Goal: Task Accomplishment & Management: Use online tool/utility

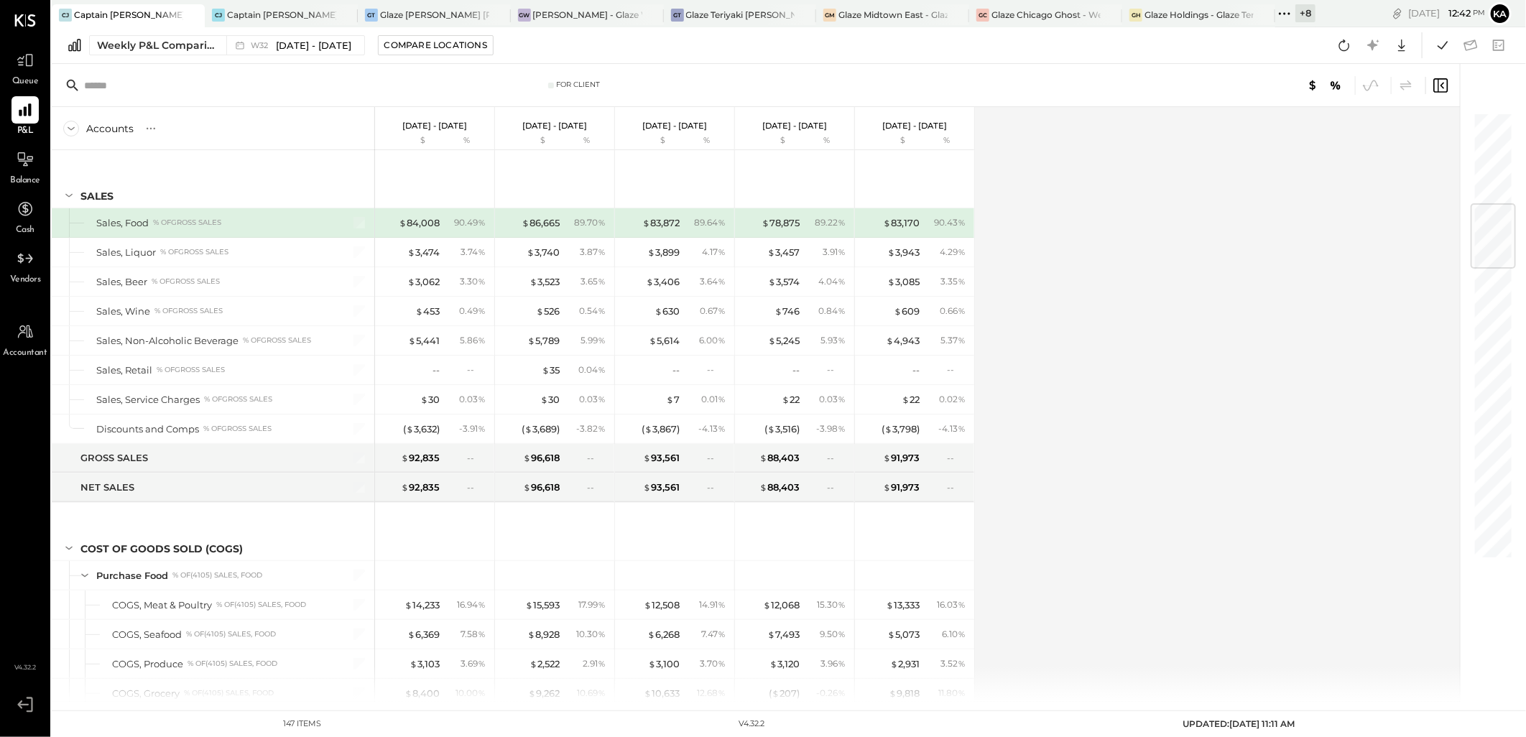
scroll to position [776, 0]
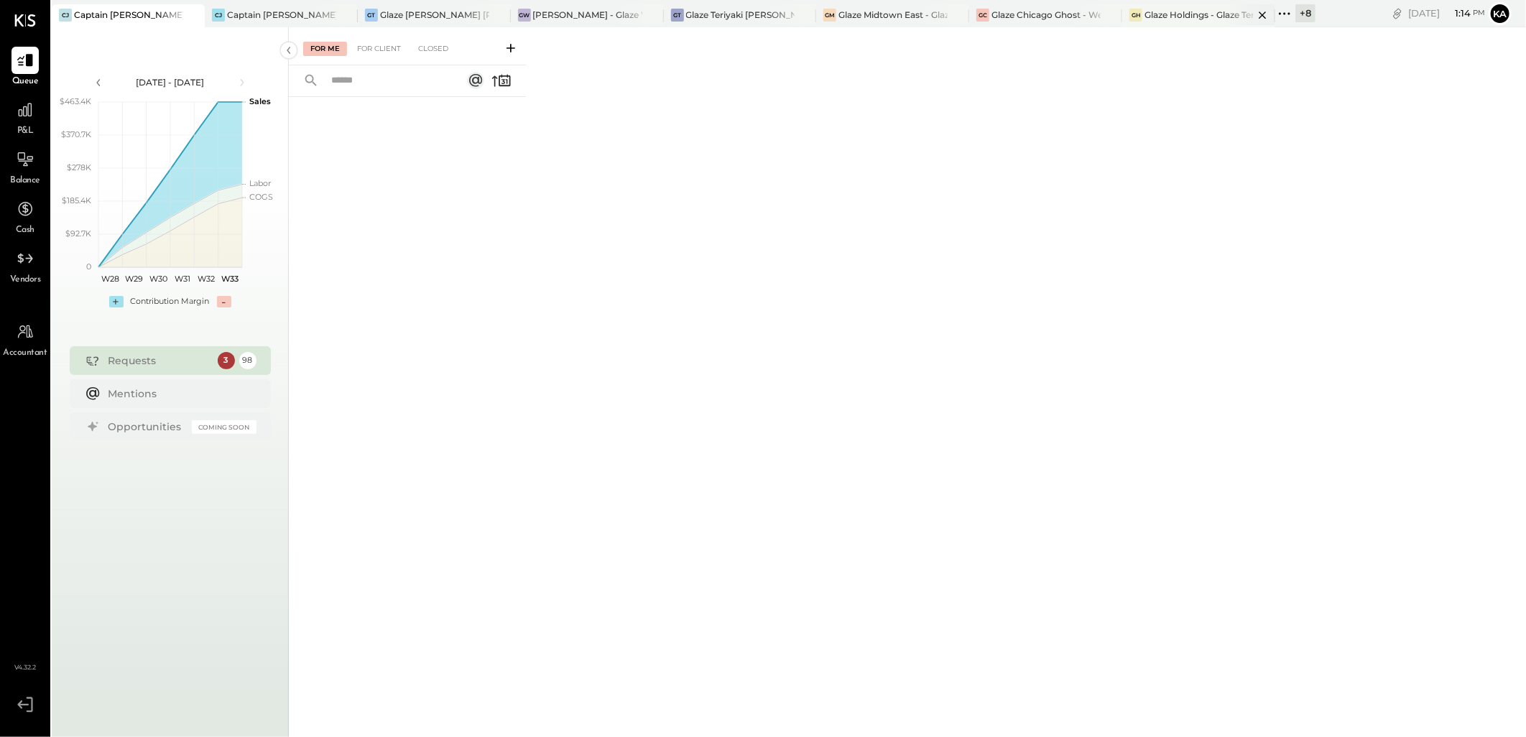
click at [1258, 13] on icon at bounding box center [1262, 14] width 18 height 17
click at [1090, 13] on icon at bounding box center [1088, 14] width 18 height 17
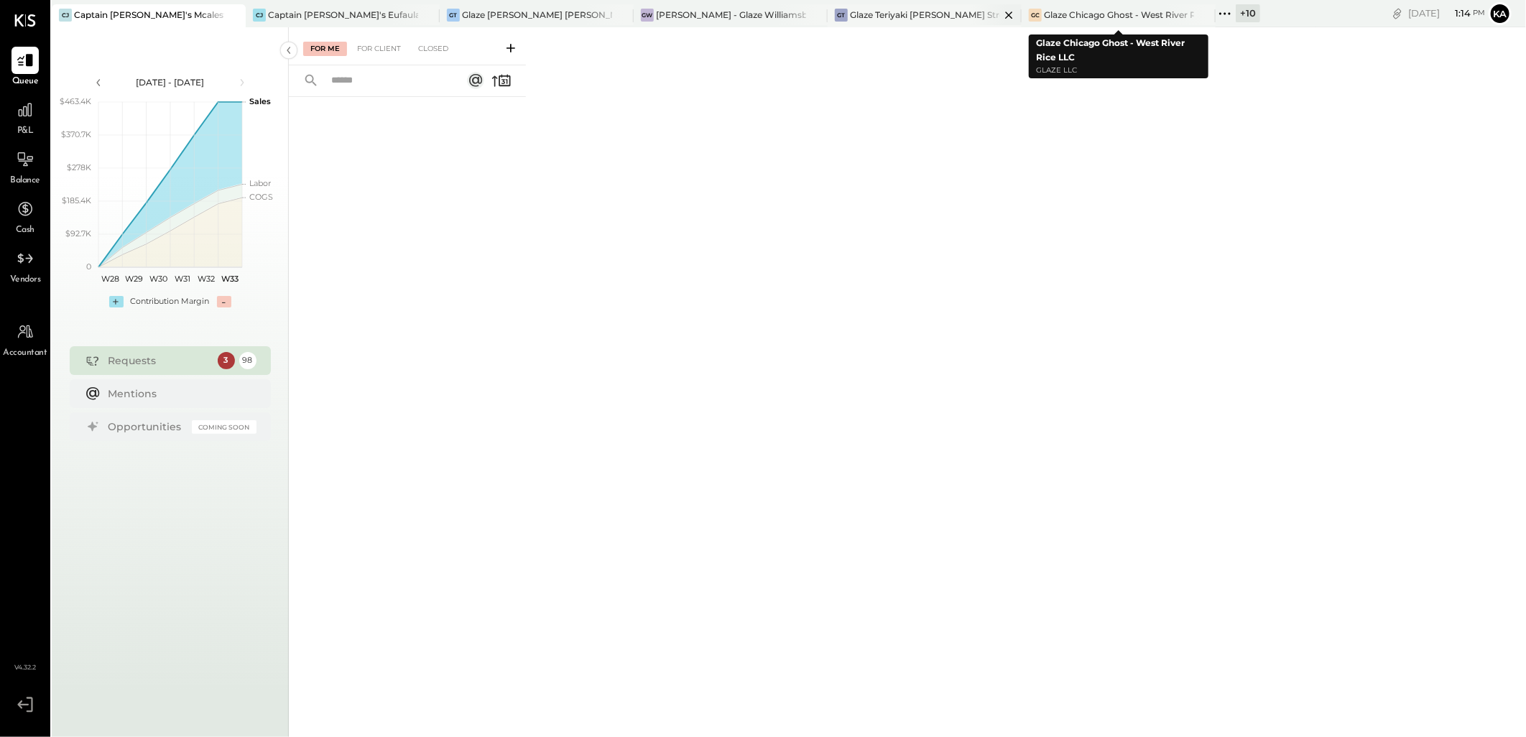
click at [1013, 16] on icon at bounding box center [1009, 14] width 18 height 17
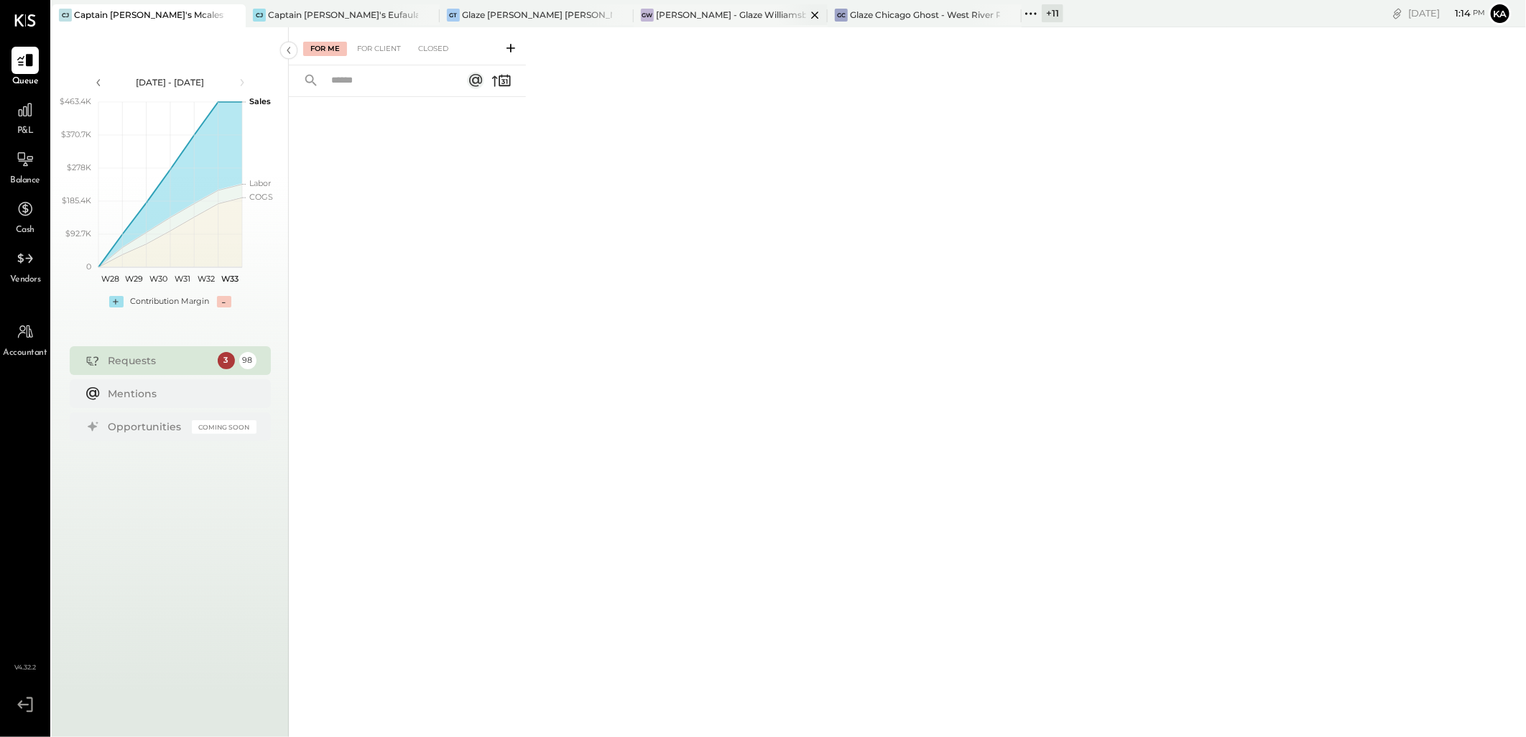
click at [814, 10] on icon at bounding box center [815, 14] width 18 height 17
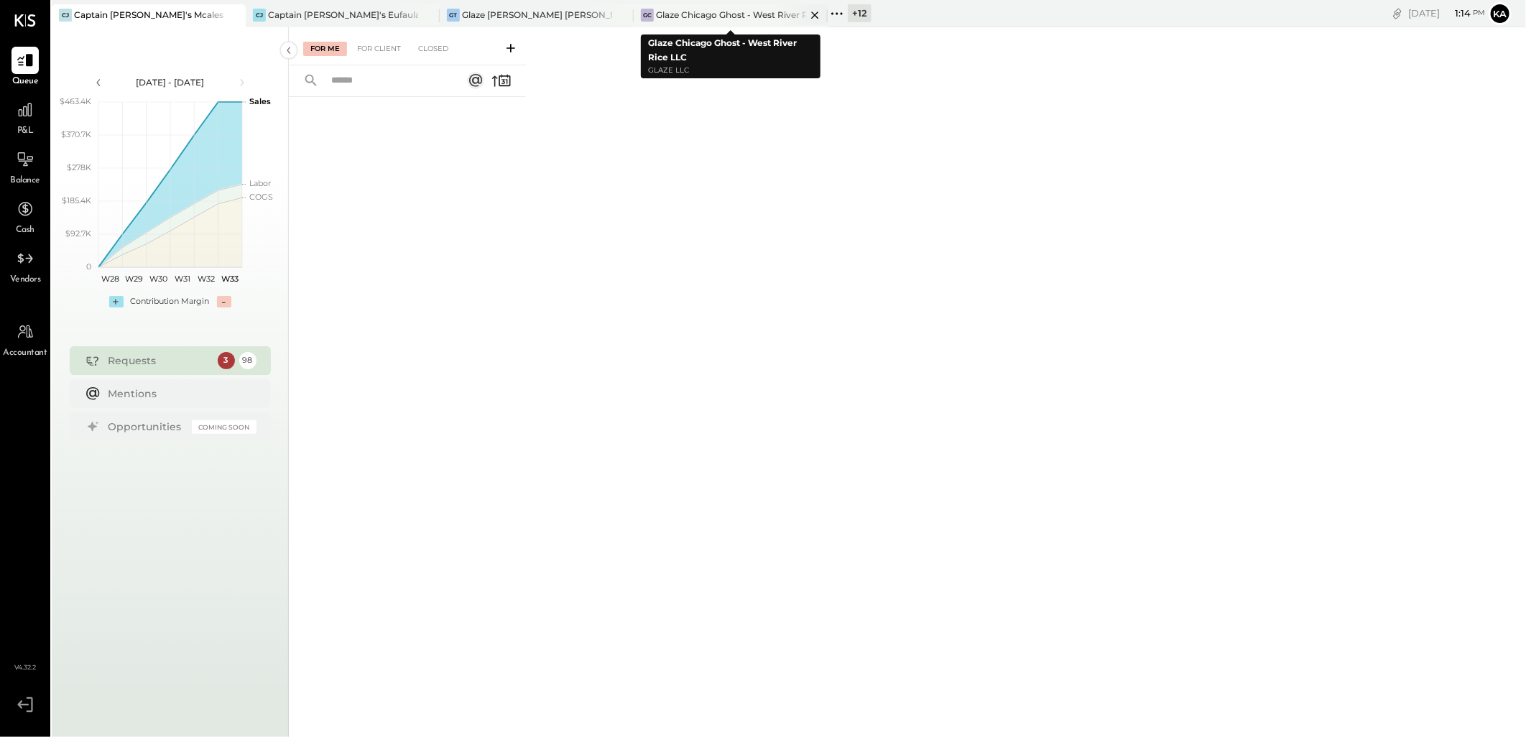
click at [236, 13] on icon at bounding box center [232, 14] width 7 height 7
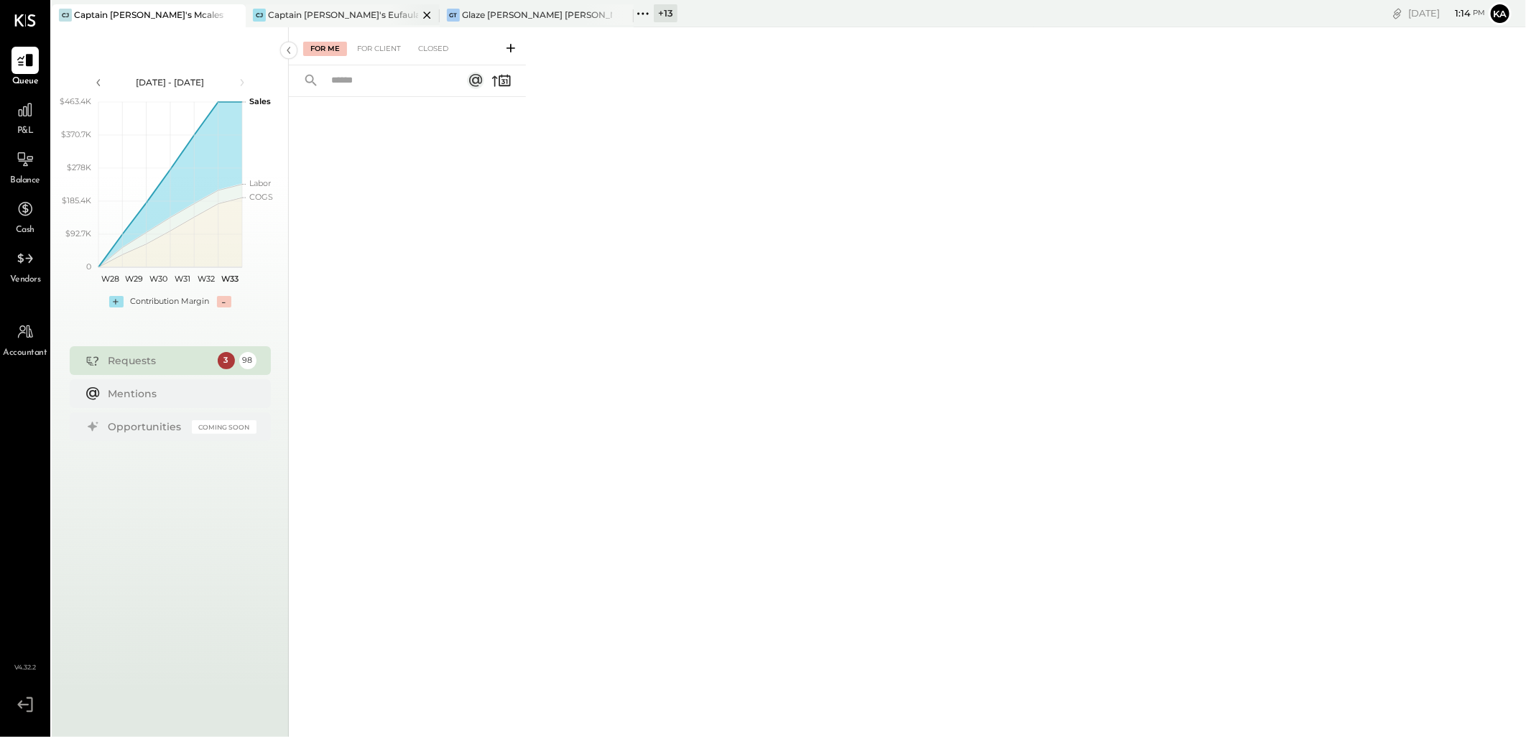
click at [424, 13] on icon at bounding box center [427, 14] width 18 height 17
click at [368, 12] on div "Glaze [PERSON_NAME] [PERSON_NAME] LLC" at bounding box center [343, 15] width 150 height 12
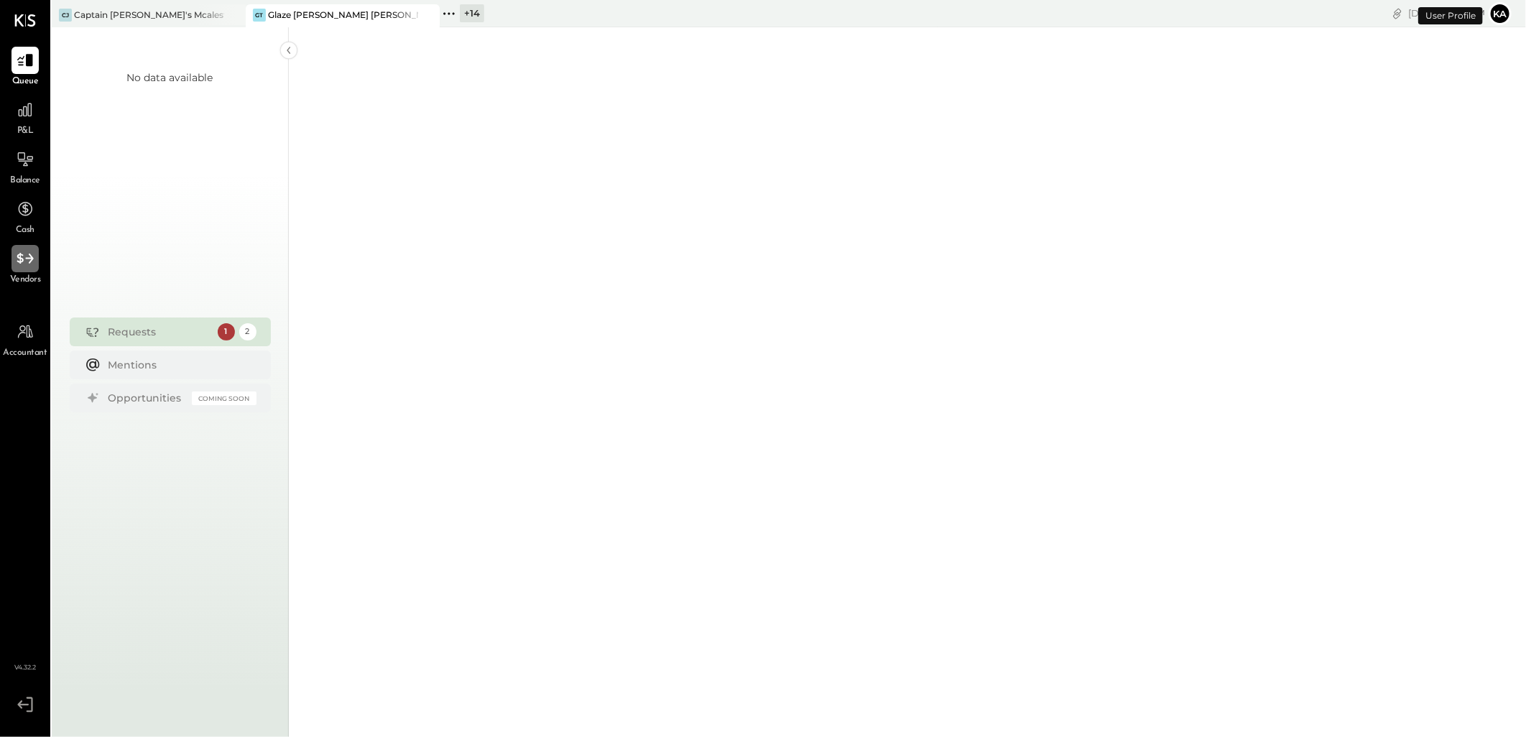
click at [19, 259] on icon at bounding box center [25, 258] width 19 height 19
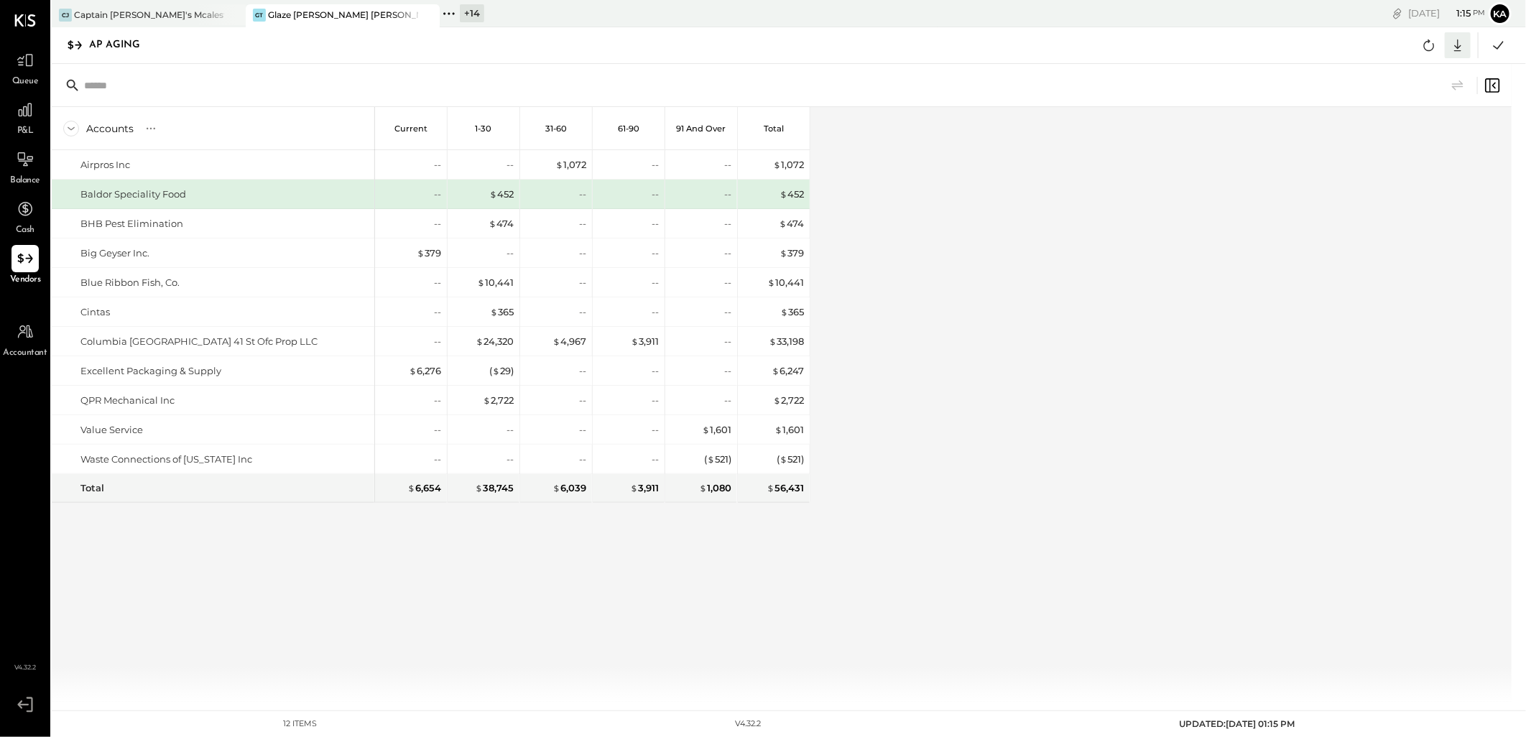
click at [1452, 40] on icon at bounding box center [1457, 45] width 19 height 19
click at [1417, 67] on link "CSV" at bounding box center [1412, 69] width 115 height 30
click at [1248, 365] on div "Accounts S % GL Current 1-30 31-60 61-90 91 and Over Total Airpros Inc Baldor S…" at bounding box center [783, 404] width 1462 height 595
click at [1234, 528] on div "Accounts S % GL Current 1-30 31-60 61-90 91 and Over Total Airpros Inc Baldor S…" at bounding box center [783, 404] width 1462 height 595
drag, startPoint x: 447, startPoint y: 8, endPoint x: 468, endPoint y: 19, distance: 22.8
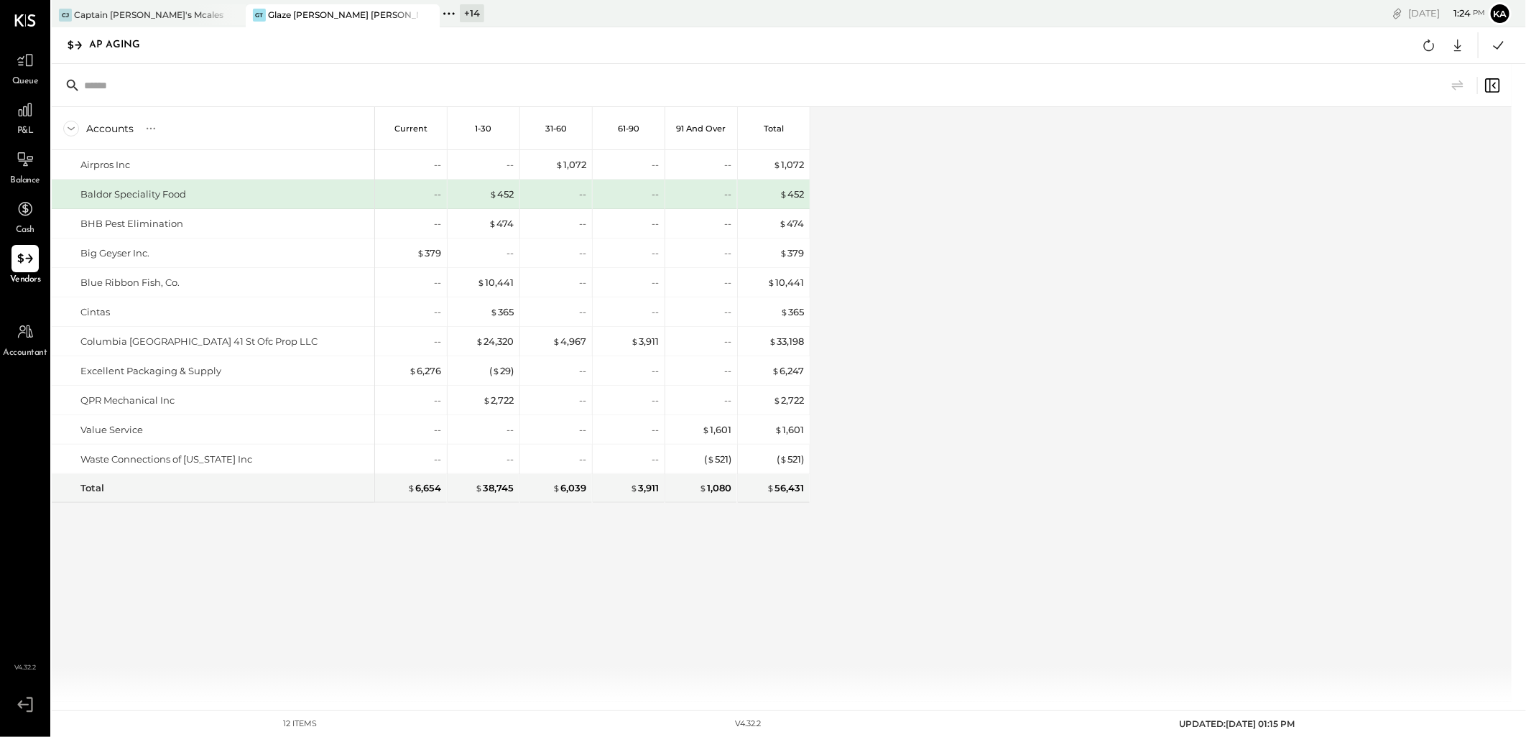
click at [447, 8] on icon at bounding box center [449, 13] width 19 height 19
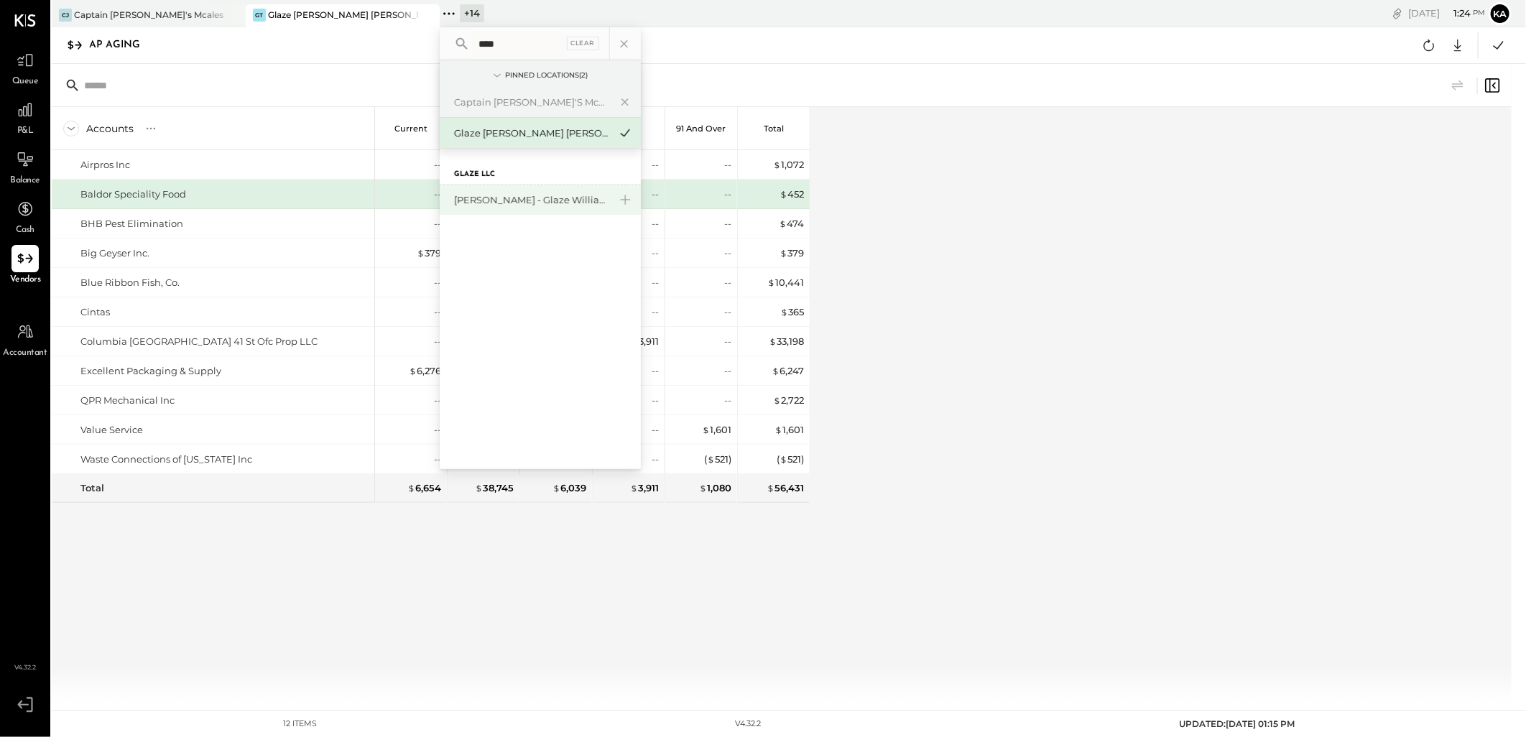
type input "****"
click at [542, 201] on div "[PERSON_NAME] - Glaze Williamsburg One LLC" at bounding box center [531, 200] width 155 height 14
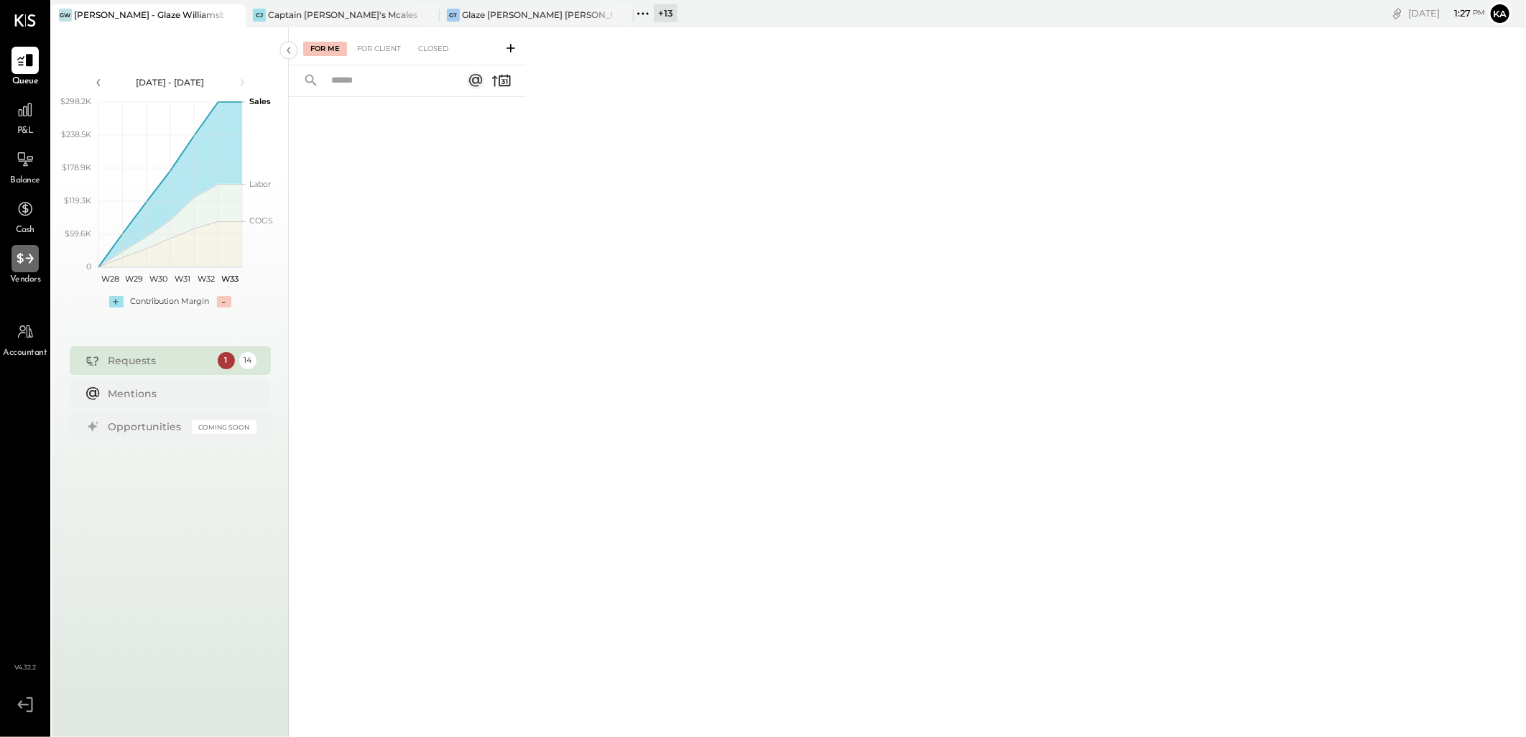
click at [20, 269] on div at bounding box center [24, 258] width 27 height 27
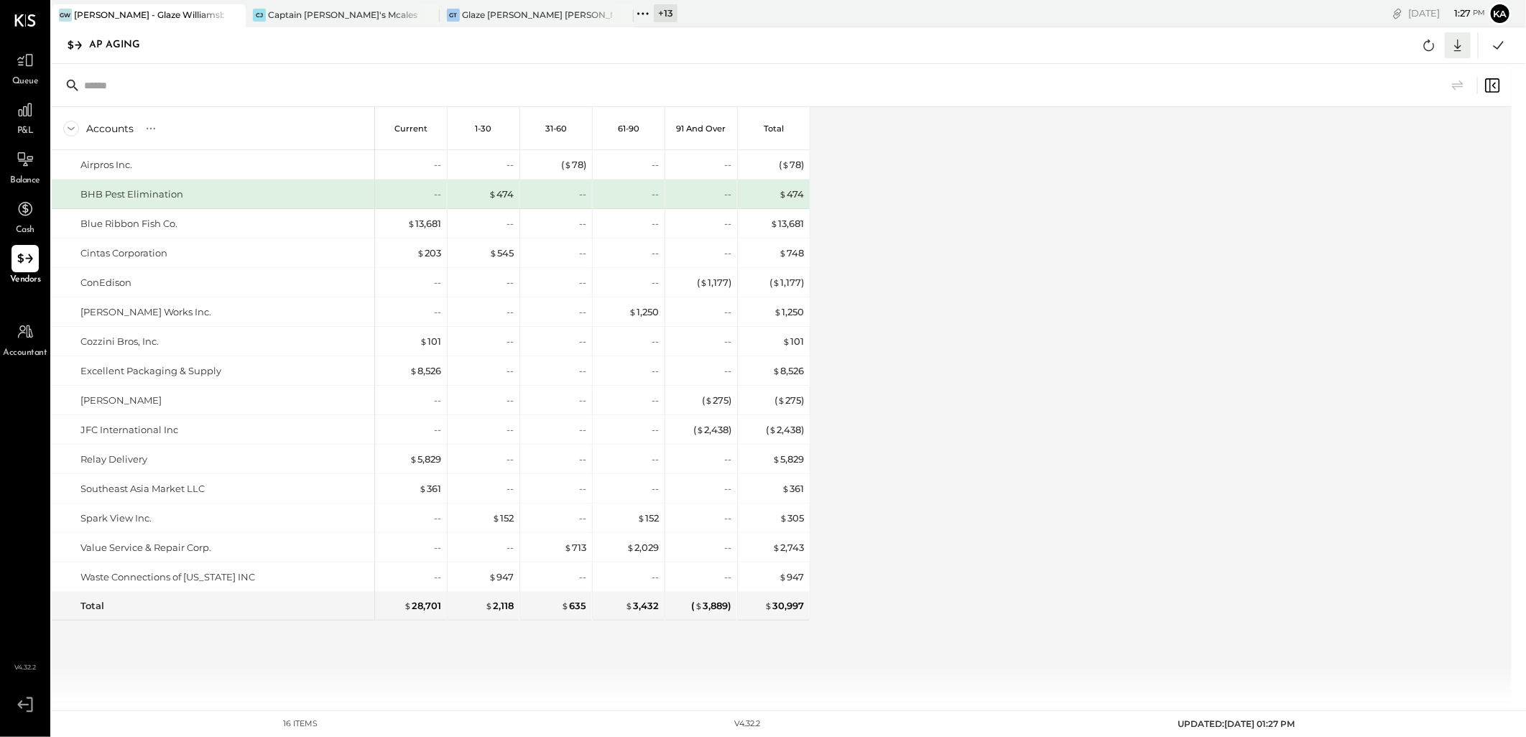
click at [1460, 40] on icon at bounding box center [1457, 45] width 19 height 19
click at [1416, 70] on link "CSV" at bounding box center [1412, 69] width 115 height 30
click at [1169, 548] on div "Accounts S % GL Current 1-30 31-60 61-90 91 and Over Total Airpros Inc. BHB Pes…" at bounding box center [783, 404] width 1462 height 595
drag, startPoint x: 639, startPoint y: 10, endPoint x: 681, endPoint y: 23, distance: 43.6
click at [640, 10] on icon at bounding box center [643, 13] width 19 height 19
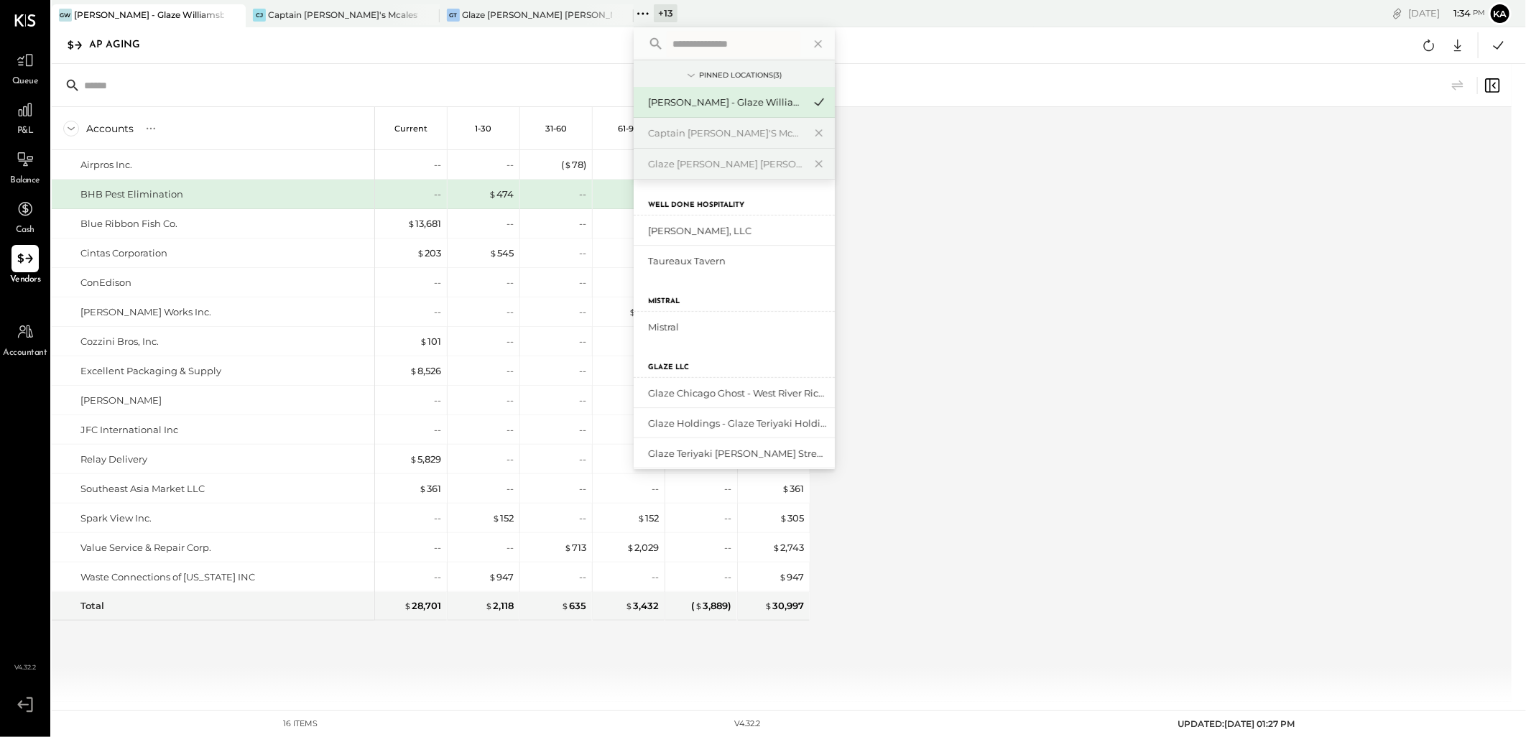
click at [678, 43] on input "text" at bounding box center [734, 44] width 134 height 26
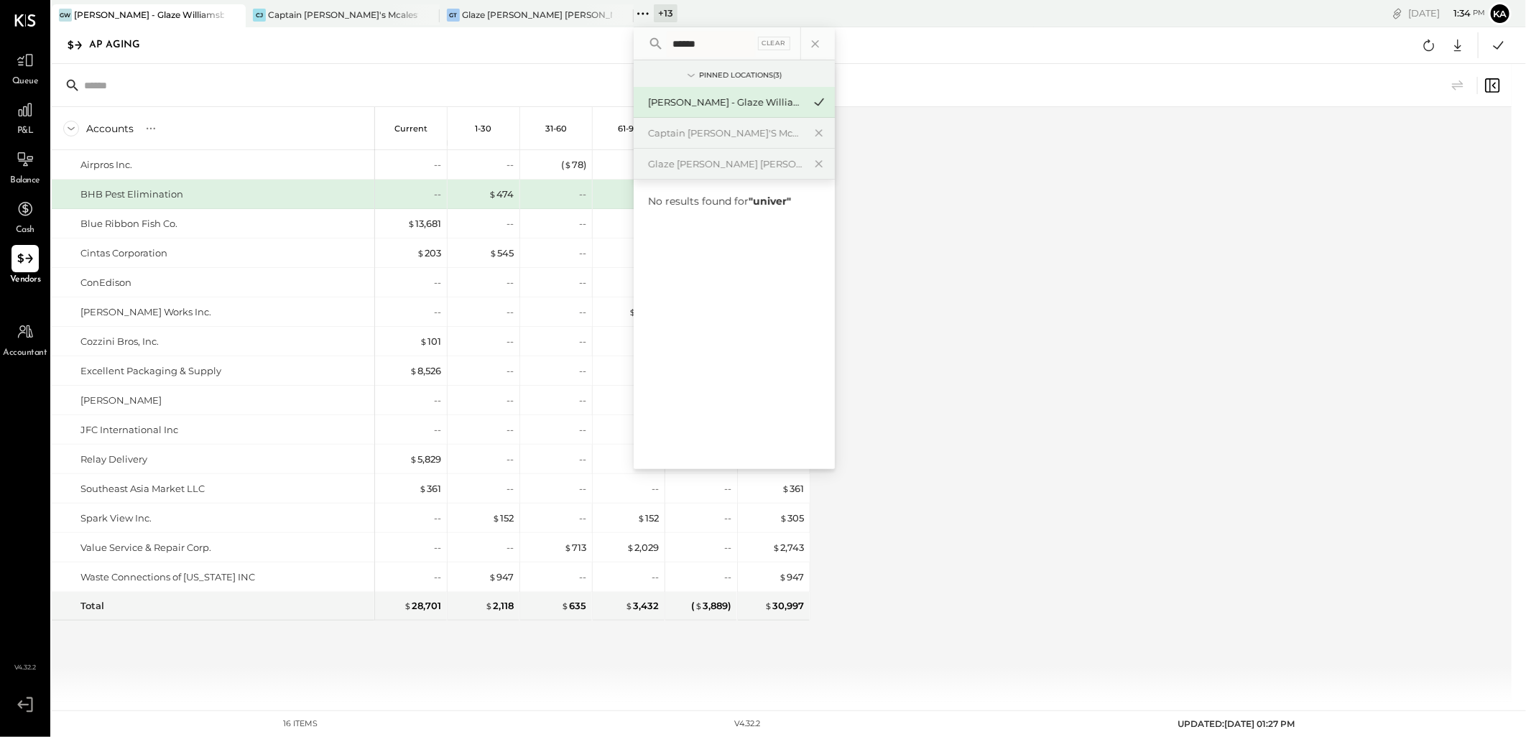
click at [723, 40] on input "******" at bounding box center [711, 44] width 88 height 26
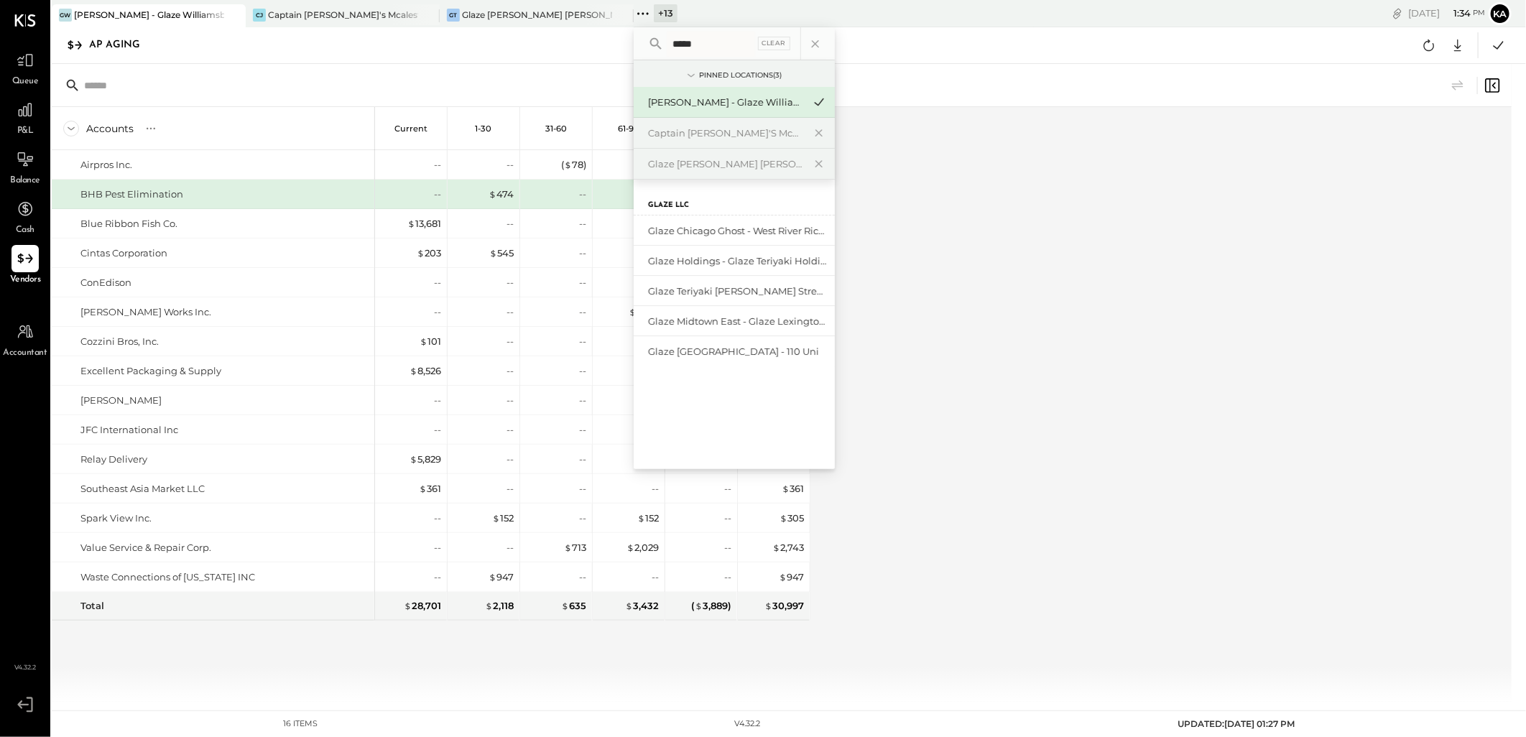
type input "*****"
click at [730, 353] on div "Glaze [GEOGRAPHIC_DATA] - 110 Uni" at bounding box center [725, 352] width 155 height 14
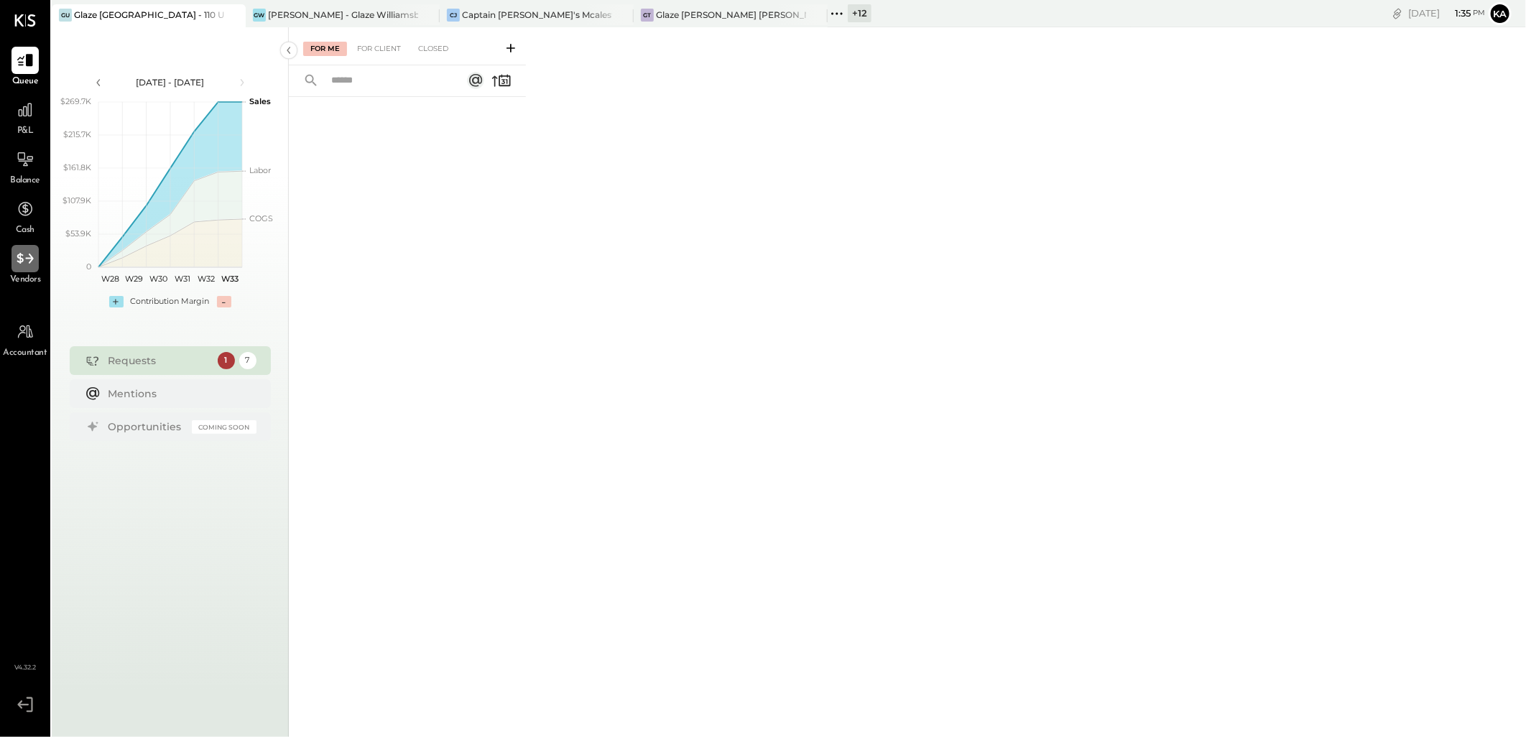
click at [27, 257] on icon at bounding box center [25, 258] width 17 height 11
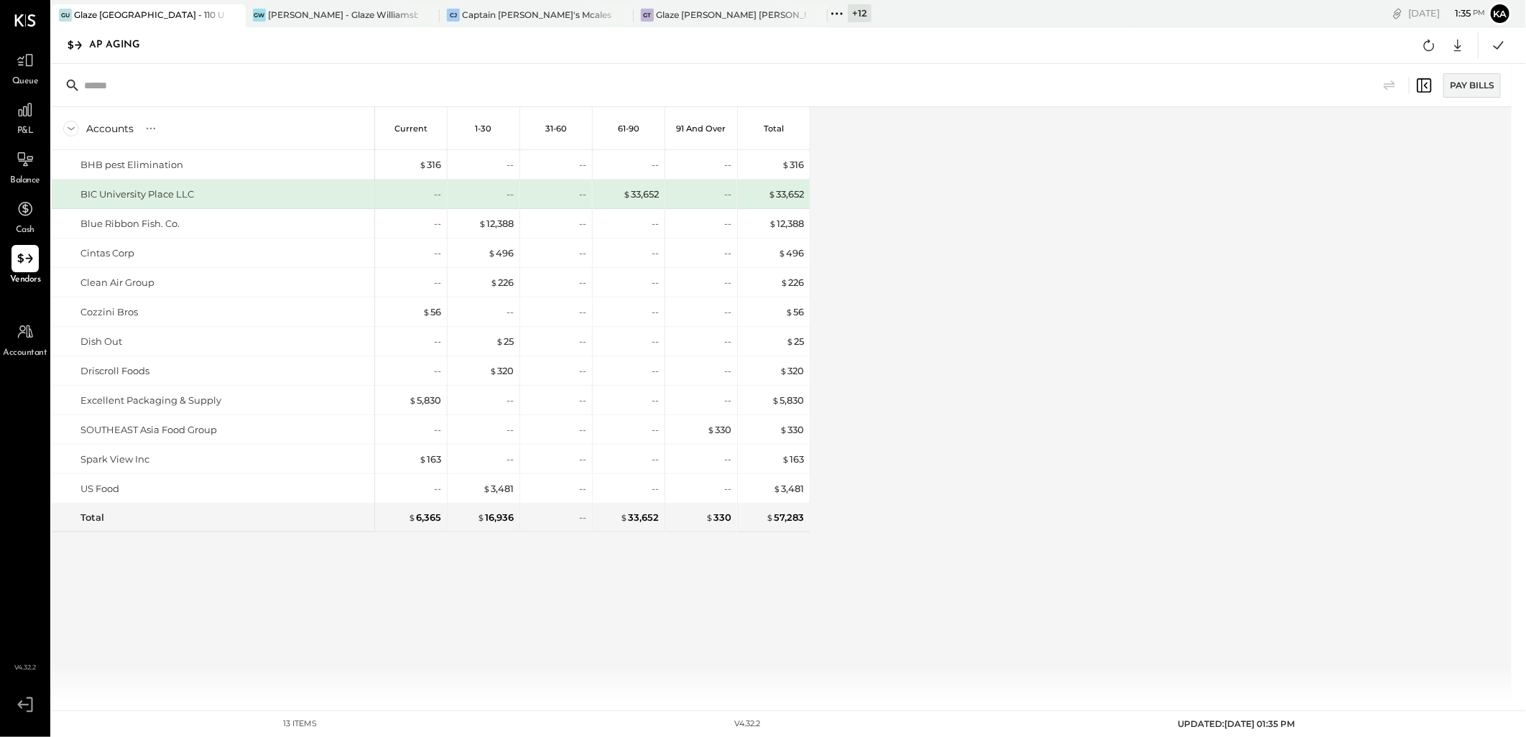
click at [1033, 505] on div "Accounts S % GL Current 1-30 31-60 61-90 91 and Over Total BHB pest Elimination…" at bounding box center [783, 404] width 1462 height 595
click at [1455, 44] on icon at bounding box center [1457, 45] width 19 height 19
click at [1401, 68] on link "CSV" at bounding box center [1412, 69] width 115 height 30
click at [928, 570] on div "Accounts S % GL Current 1-30 31-60 61-90 91 and Over Total BHB pest Elimination…" at bounding box center [783, 404] width 1462 height 595
click at [837, 12] on icon at bounding box center [836, 13] width 2 height 2
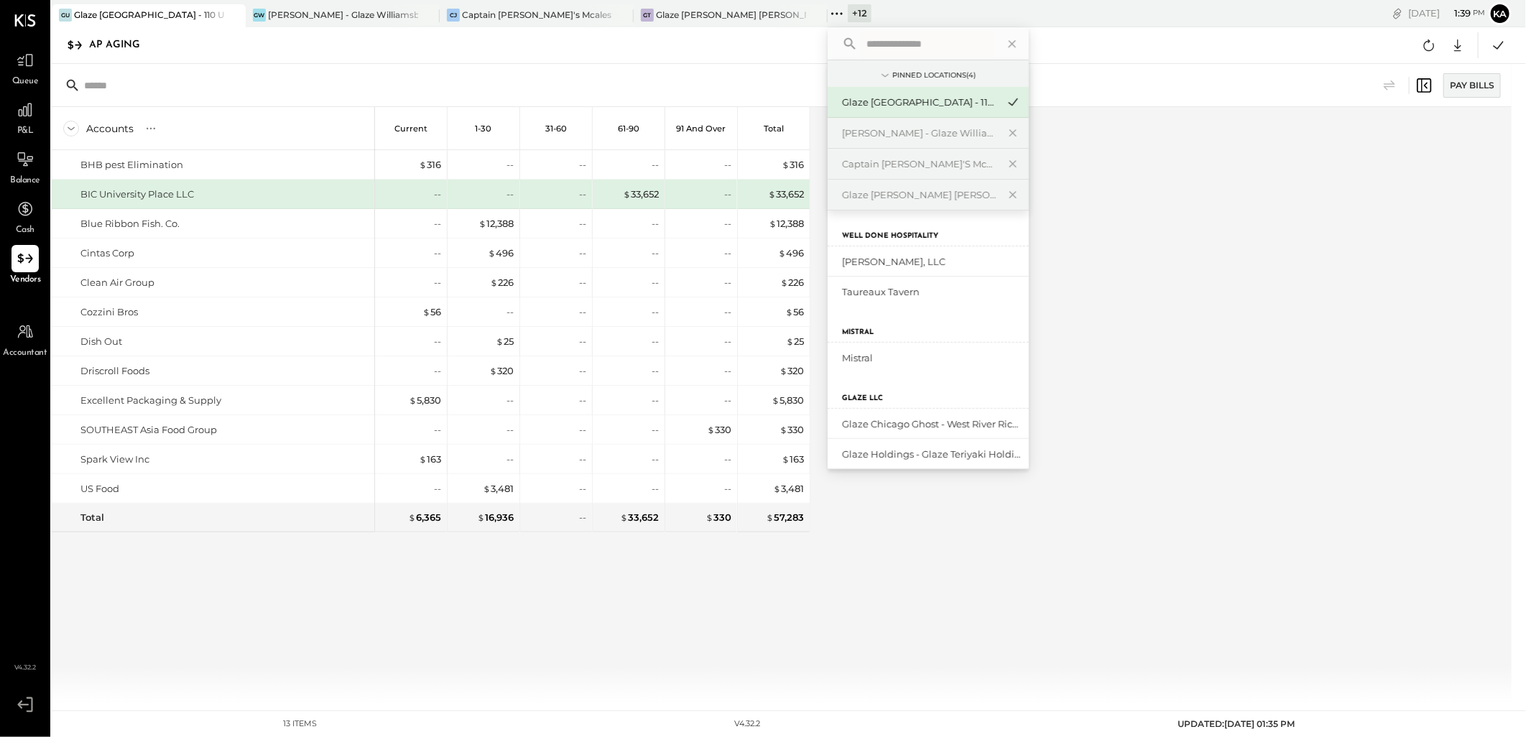
click at [921, 40] on input "text" at bounding box center [928, 44] width 134 height 26
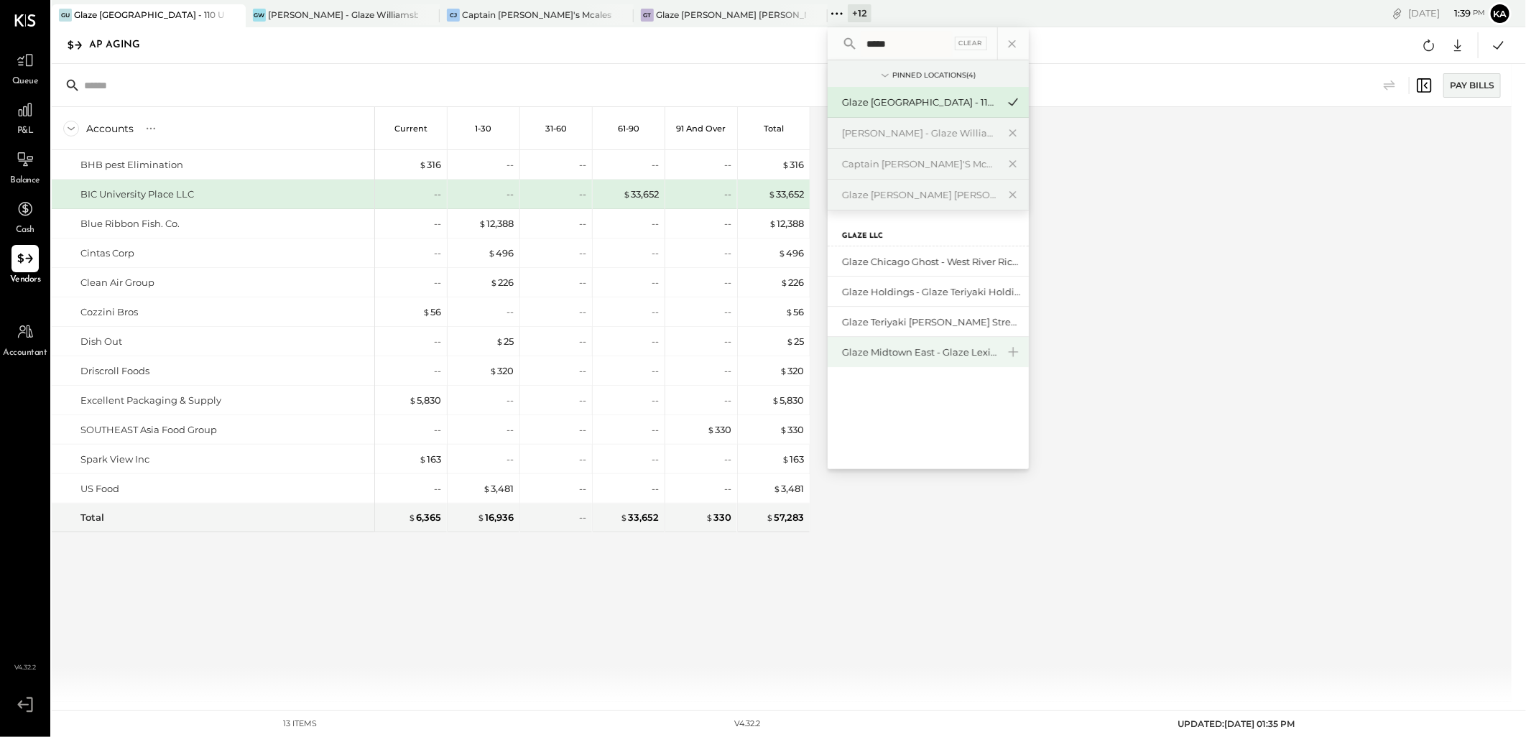
type input "*****"
click at [909, 350] on div "Glaze Midtown East - Glaze Lexington One LLC" at bounding box center [919, 352] width 155 height 14
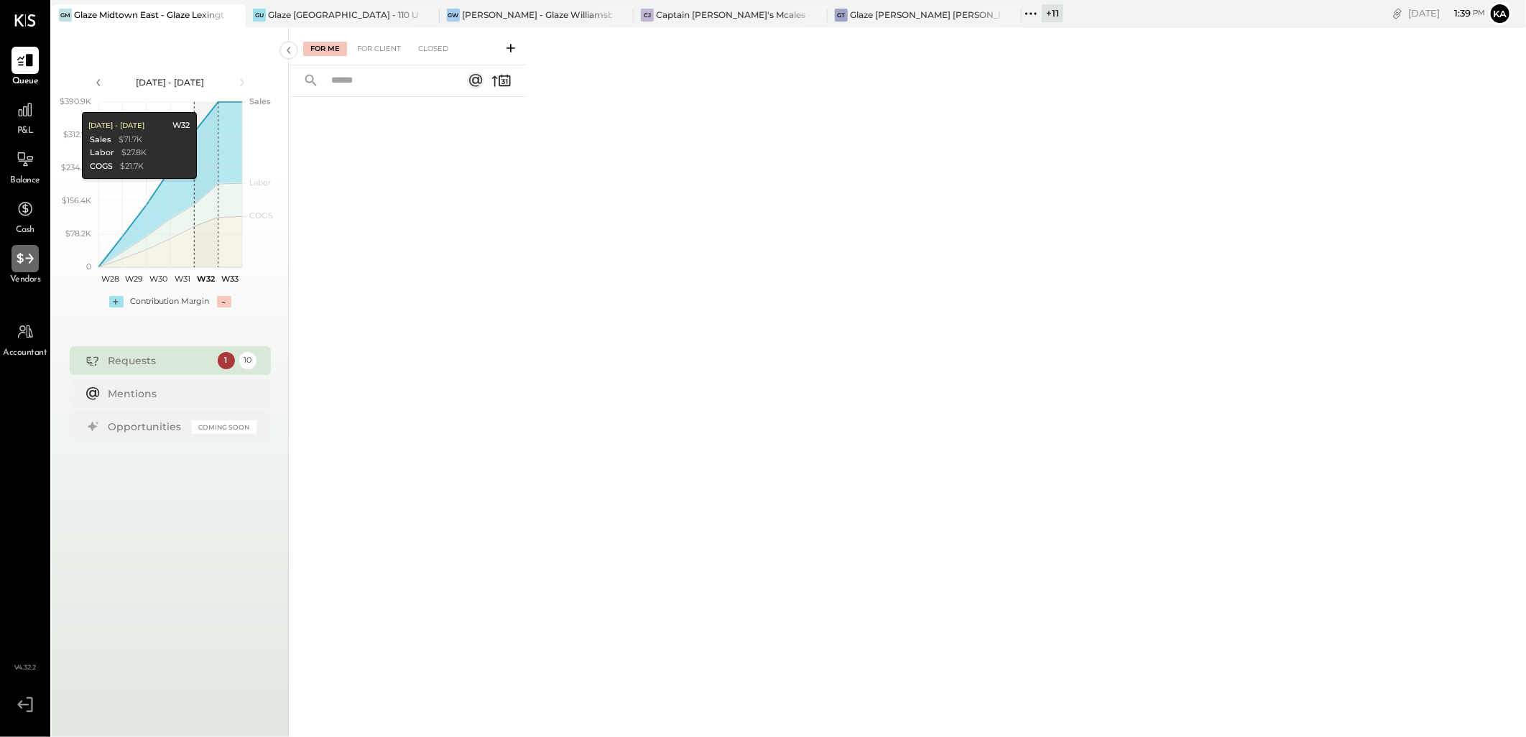
click at [25, 256] on icon at bounding box center [25, 258] width 19 height 19
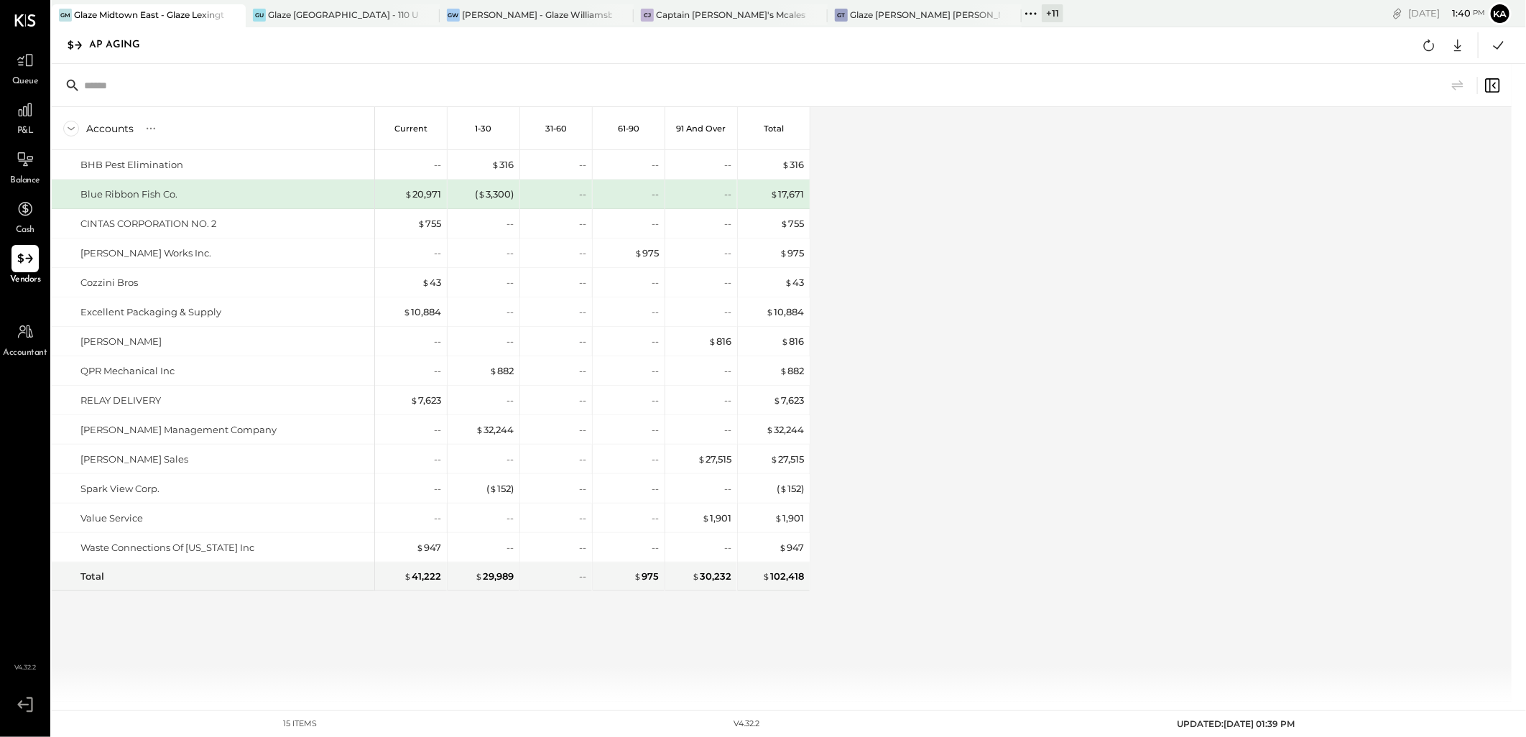
click at [1282, 345] on div "Accounts S % GL Current 1-30 31-60 61-90 91 and Over Total BHB Pest Elimination…" at bounding box center [783, 404] width 1462 height 595
click at [1455, 45] on icon at bounding box center [1457, 45] width 19 height 19
click at [1422, 68] on link "CSV" at bounding box center [1412, 69] width 115 height 30
click at [970, 600] on div "Accounts S % GL Current 1-30 31-60 61-90 91 and Over Total BHB Pest Elimination…" at bounding box center [783, 404] width 1462 height 595
click at [1029, 13] on icon at bounding box center [1030, 13] width 19 height 19
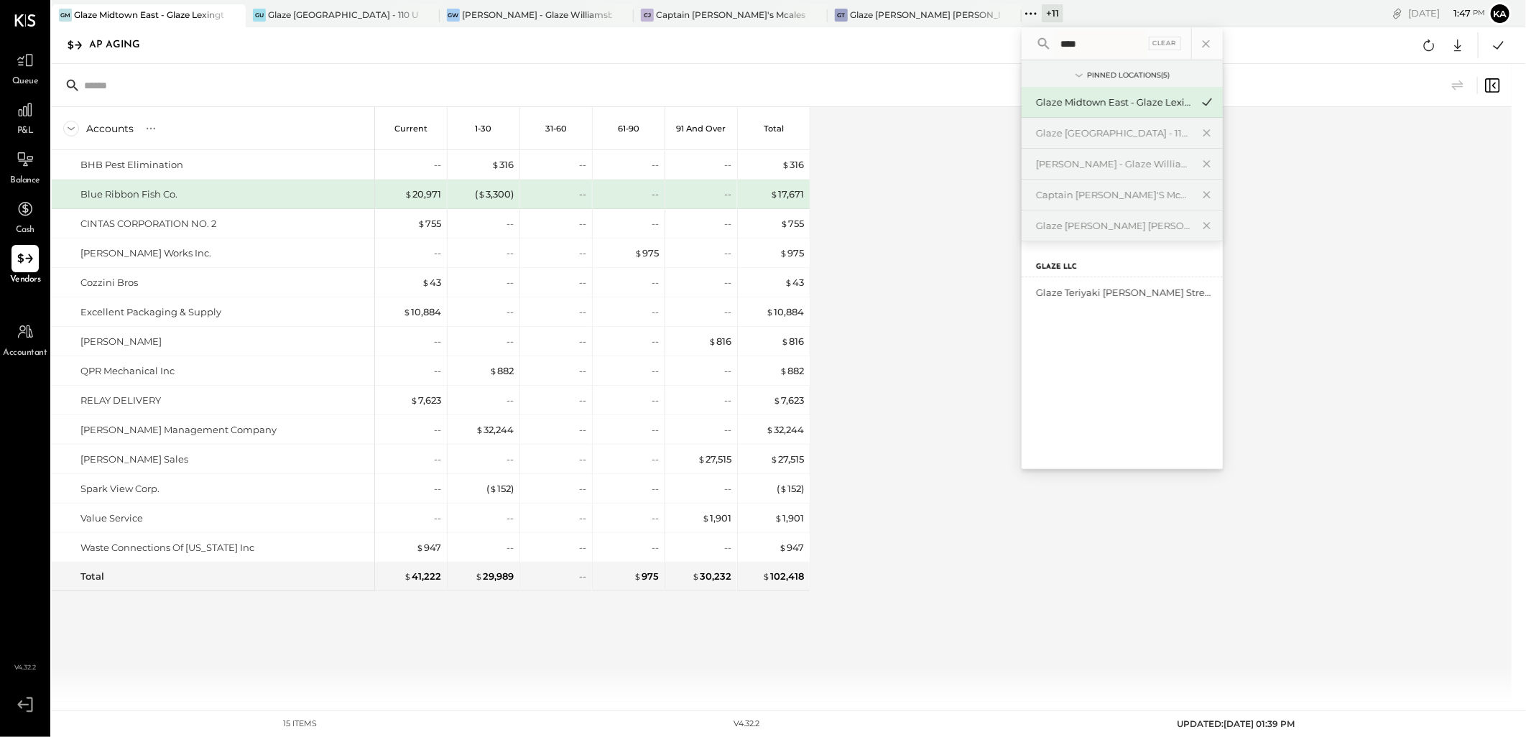
type input "****"
click at [1077, 293] on div "Glaze Teriyaki [PERSON_NAME] Street - [PERSON_NAME] River [PERSON_NAME] LLC" at bounding box center [1113, 293] width 155 height 14
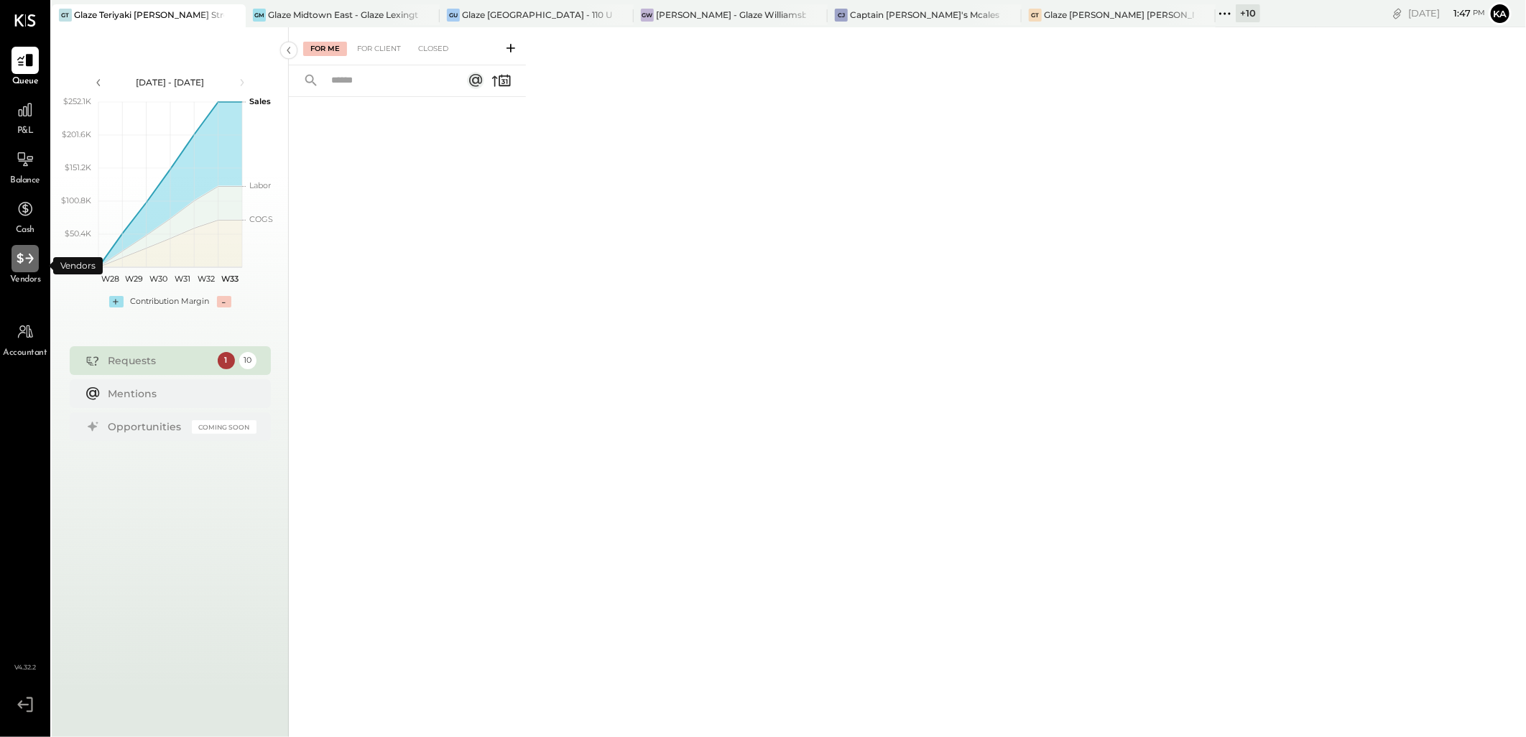
click at [22, 263] on icon at bounding box center [25, 258] width 19 height 19
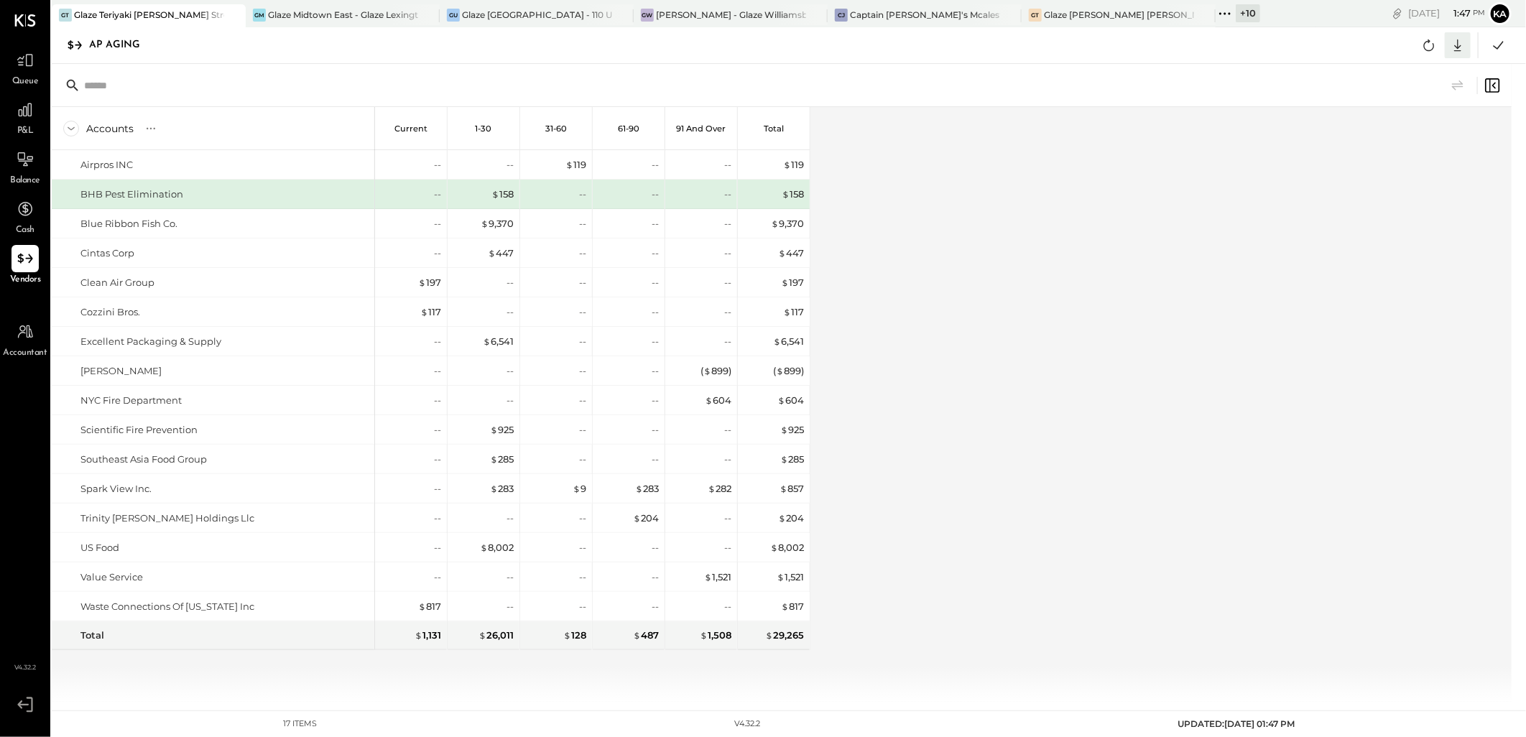
click at [1461, 47] on icon at bounding box center [1457, 45] width 19 height 19
click at [1411, 63] on link "CSV" at bounding box center [1412, 69] width 115 height 30
click at [1003, 173] on div "Accounts S % GL Current 1-30 31-60 61-90 91 and Over Total Airpros INC BHB Pest…" at bounding box center [783, 404] width 1462 height 595
click at [1231, 9] on icon at bounding box center [1224, 13] width 19 height 19
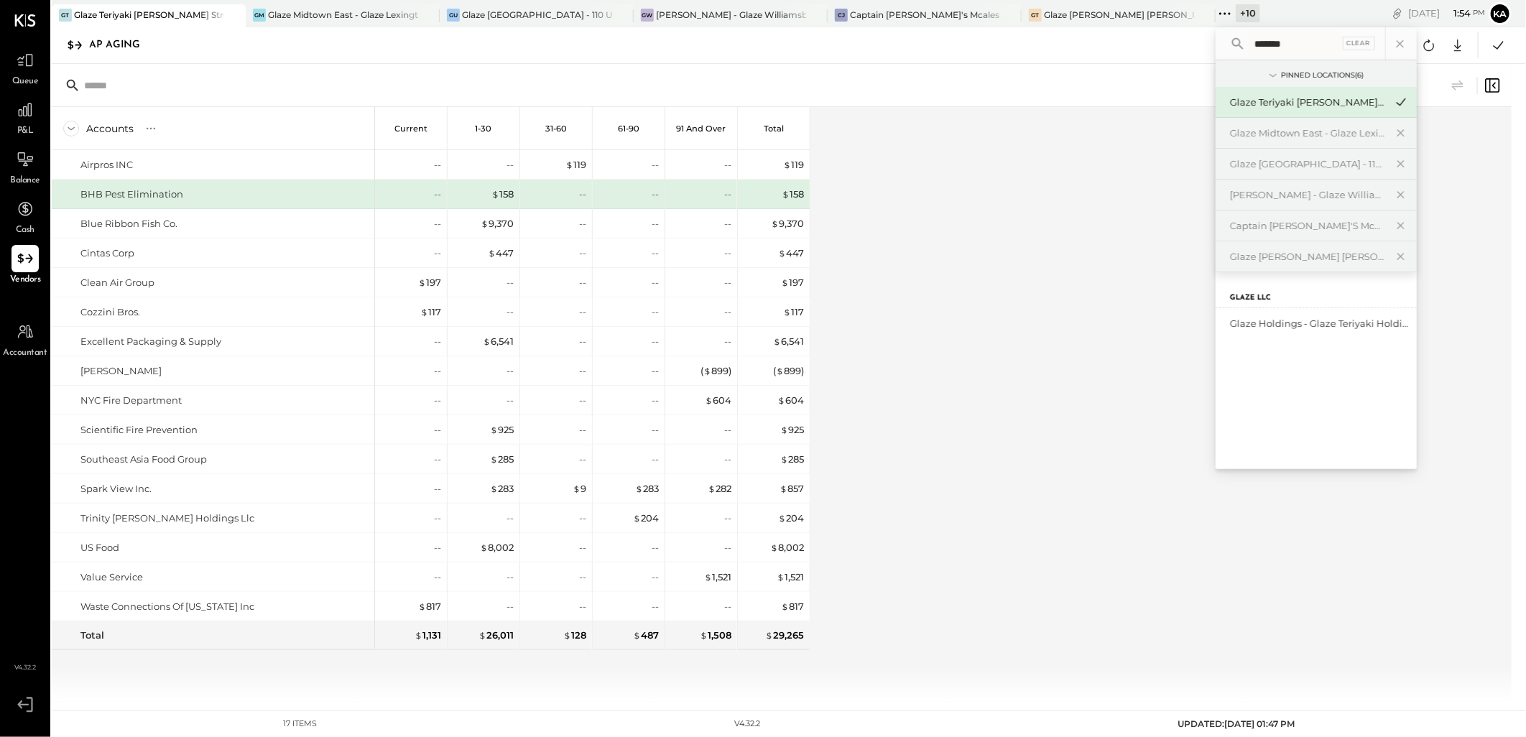
type input "*******"
click at [1273, 103] on div "Glaze Teriyaki [PERSON_NAME] Street - [PERSON_NAME] River [PERSON_NAME] LLC" at bounding box center [1307, 103] width 155 height 14
click at [1037, 140] on div "Accounts S % GL Current 1-30 31-60 61-90 91 and Over Total Airpros INC BHB Pest…" at bounding box center [783, 404] width 1462 height 595
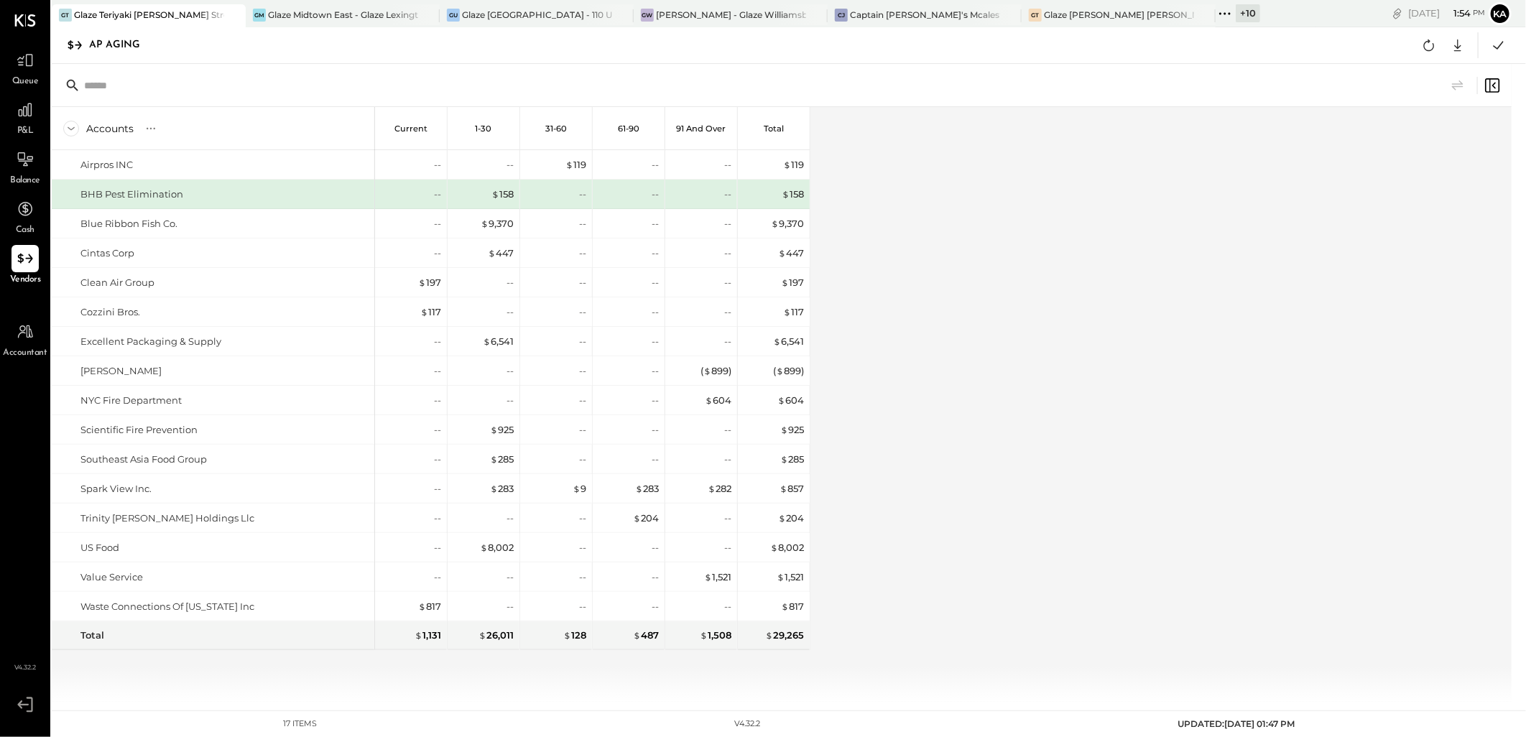
click at [1220, 12] on icon at bounding box center [1220, 13] width 2 height 2
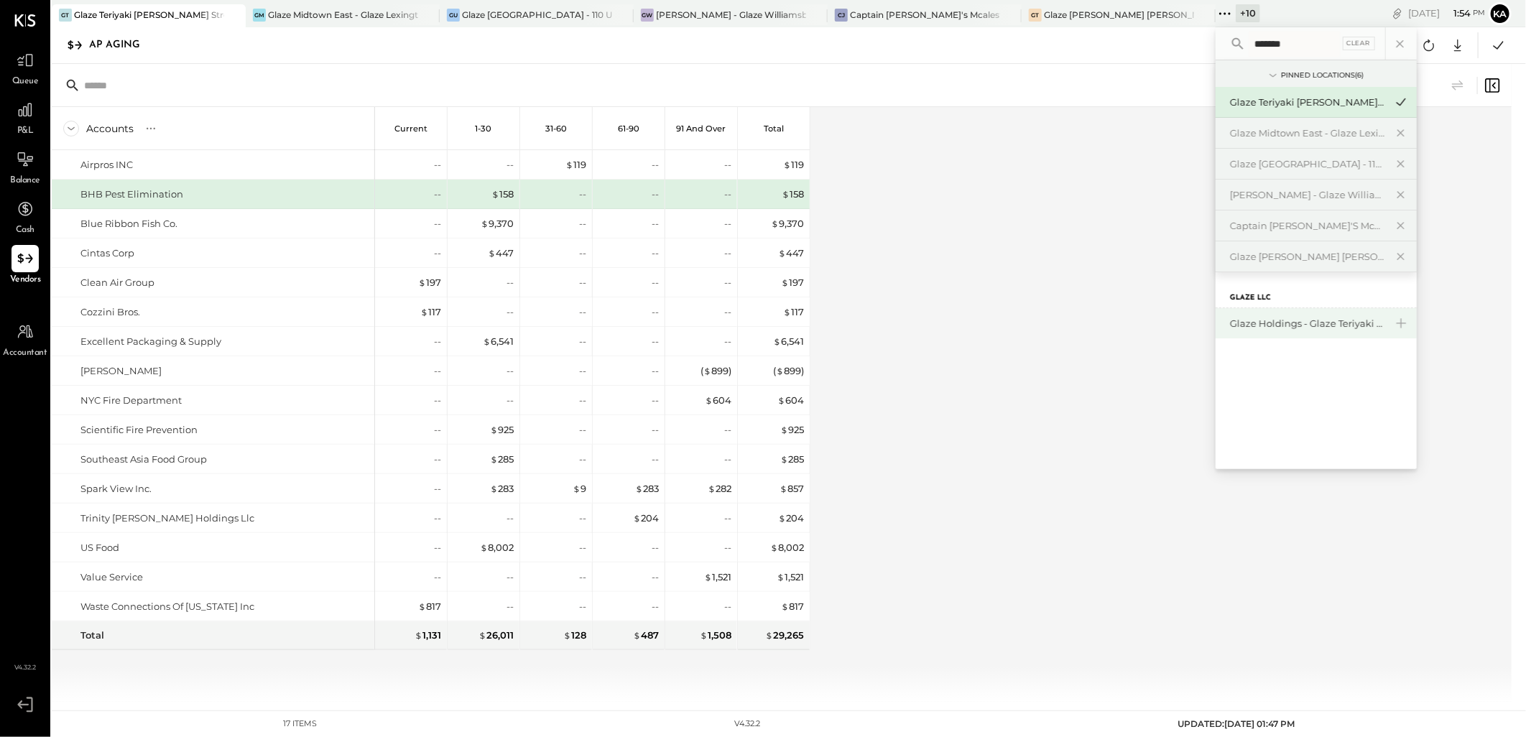
click at [1279, 326] on div "Glaze Holdings - Glaze Teriyaki Holdings LLC" at bounding box center [1307, 324] width 155 height 14
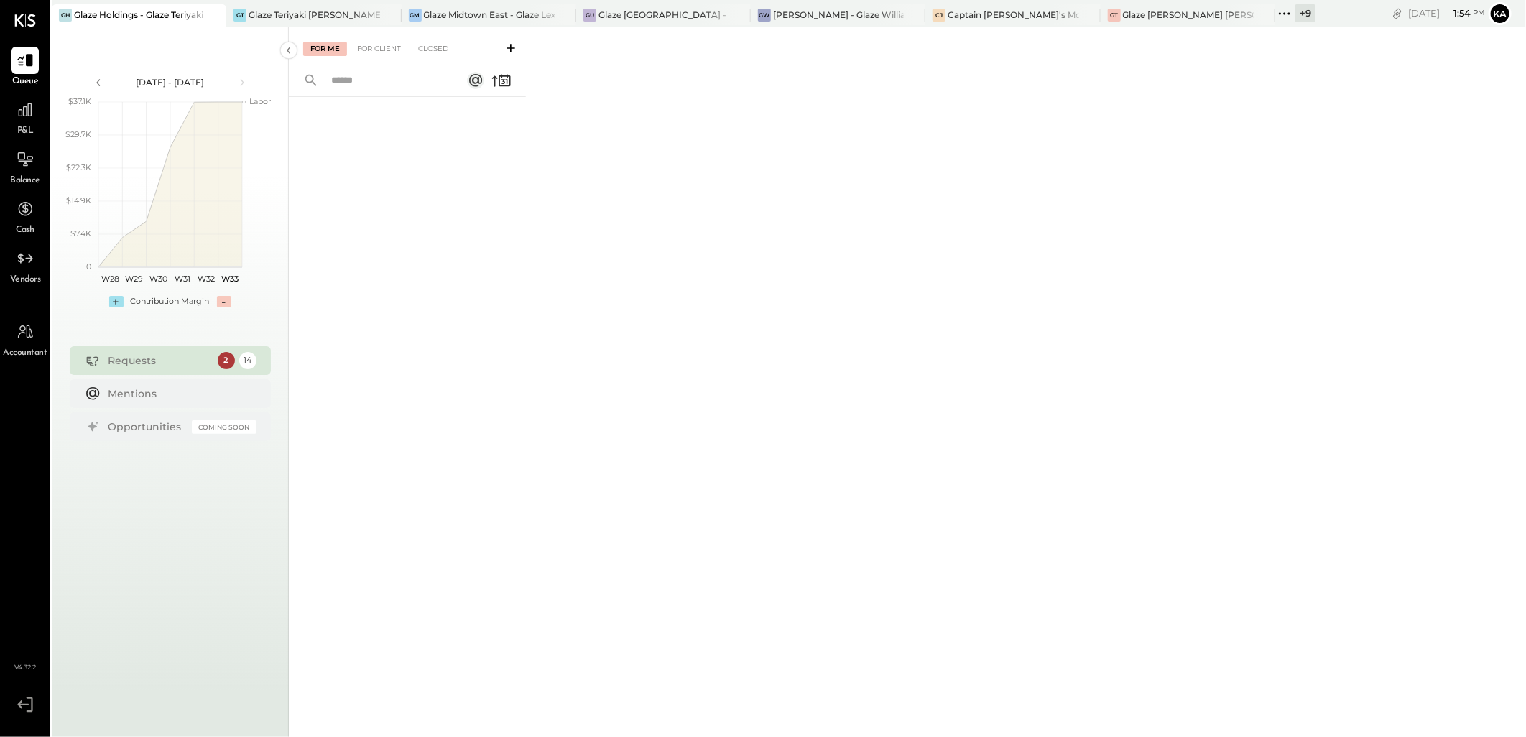
drag, startPoint x: 1150, startPoint y: 494, endPoint x: 1131, endPoint y: 490, distance: 19.9
click at [1150, 494] on div "For Me For Client Closed" at bounding box center [907, 379] width 1237 height 705
click at [27, 266] on icon at bounding box center [25, 258] width 19 height 19
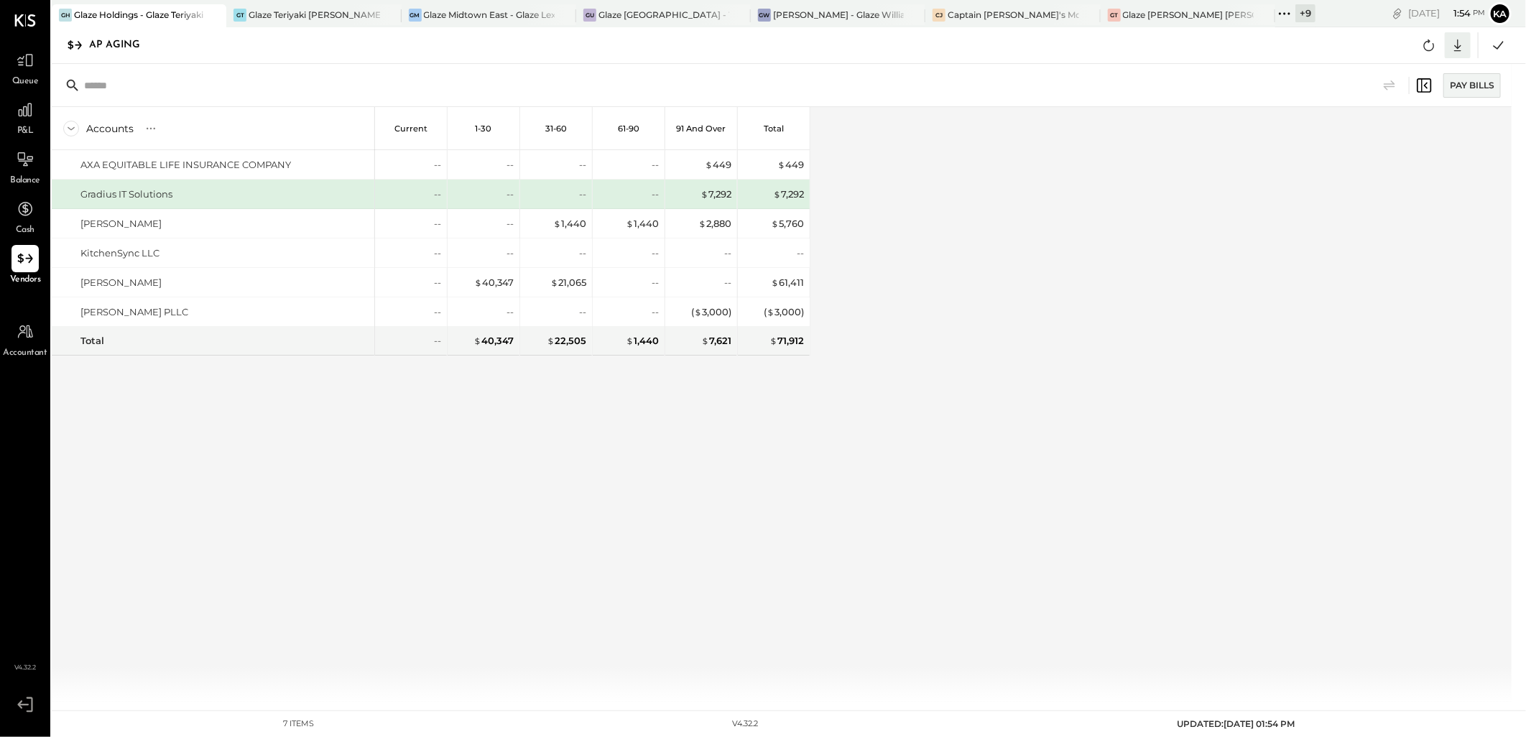
click at [1455, 44] on icon at bounding box center [1457, 45] width 19 height 19
click at [1414, 70] on link "CSV" at bounding box center [1412, 69] width 115 height 30
click at [814, 508] on div "Accounts S % GL Current 1-30 31-60 61-90 91 and Over Total AXA EQUITABLE LIFE I…" at bounding box center [783, 404] width 1462 height 595
click at [1043, 483] on div "Accounts S % GL Current 1-30 31-60 61-90 91 and Over Total AXA EQUITABLE LIFE I…" at bounding box center [783, 404] width 1462 height 595
click at [1073, 590] on div "Accounts S % GL Current 1-30 31-60 61-90 91 and Over Total AXA EQUITABLE LIFE I…" at bounding box center [783, 404] width 1462 height 595
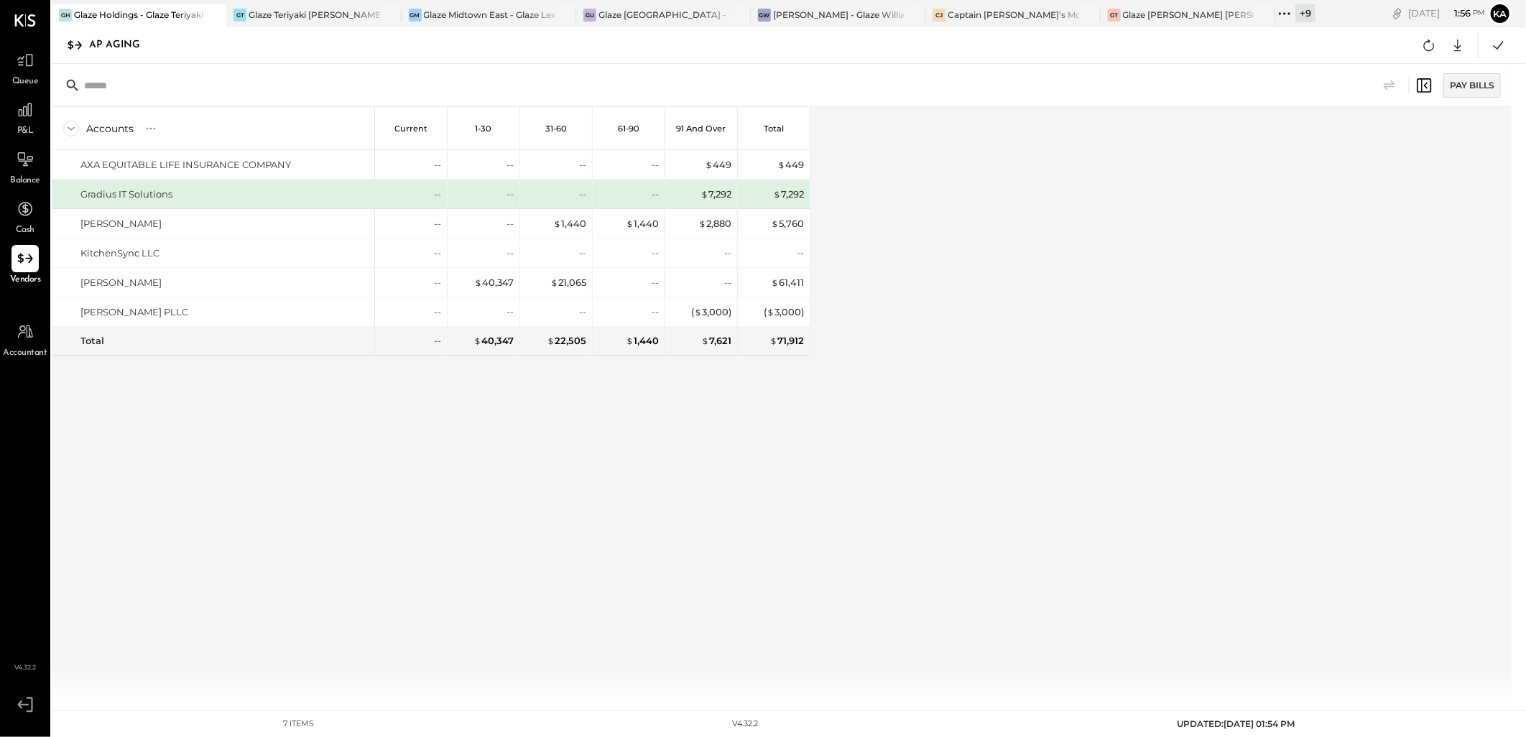
click at [1037, 527] on div "Accounts S % GL Current 1-30 31-60 61-90 91 and Over Total AXA EQUITABLE LIFE I…" at bounding box center [783, 404] width 1462 height 595
click at [1281, 11] on icon at bounding box center [1284, 13] width 19 height 19
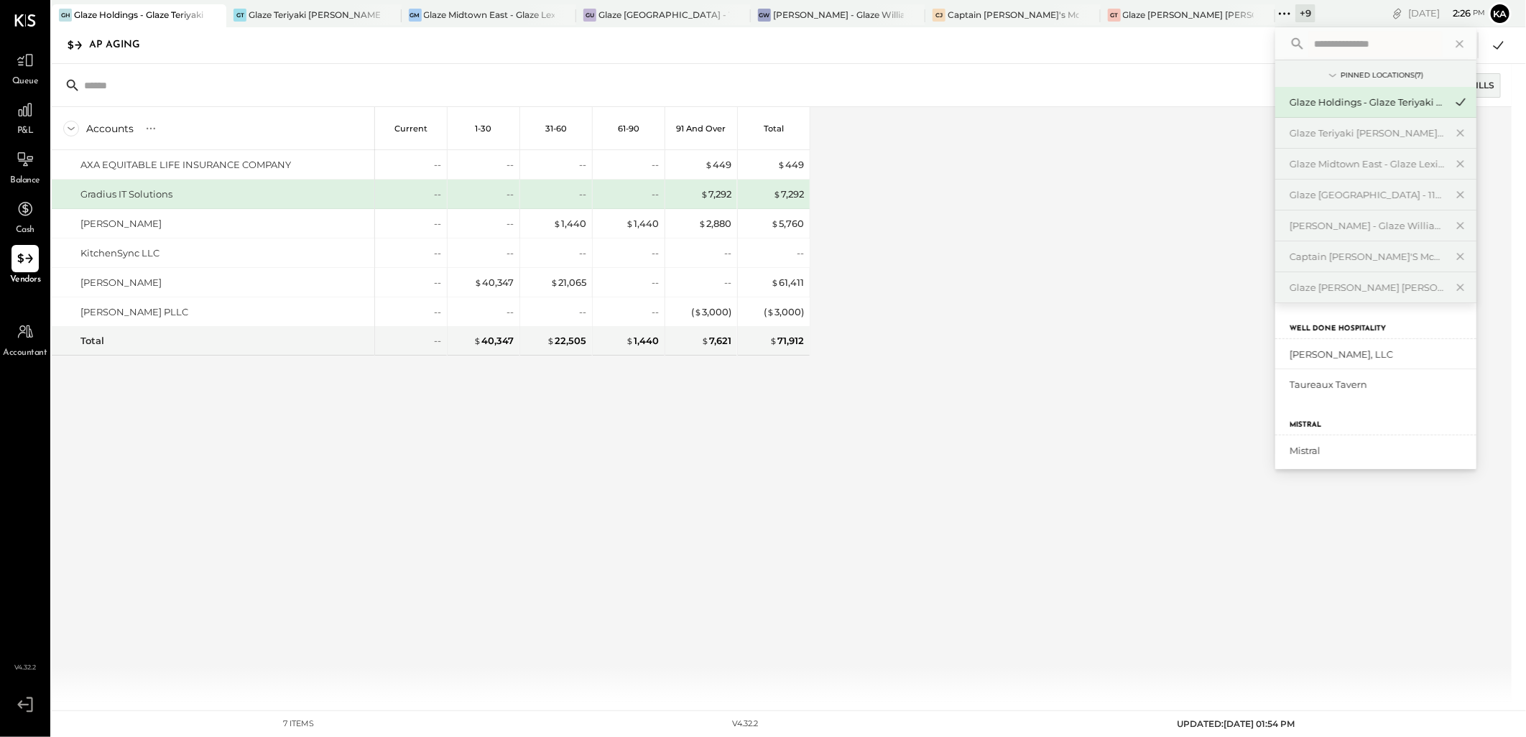
click at [1370, 43] on input "text" at bounding box center [1375, 44] width 134 height 26
type input "*****"
click at [1343, 356] on div "Glaze Chicago Ghost - West River Rice LLC" at bounding box center [1366, 355] width 155 height 14
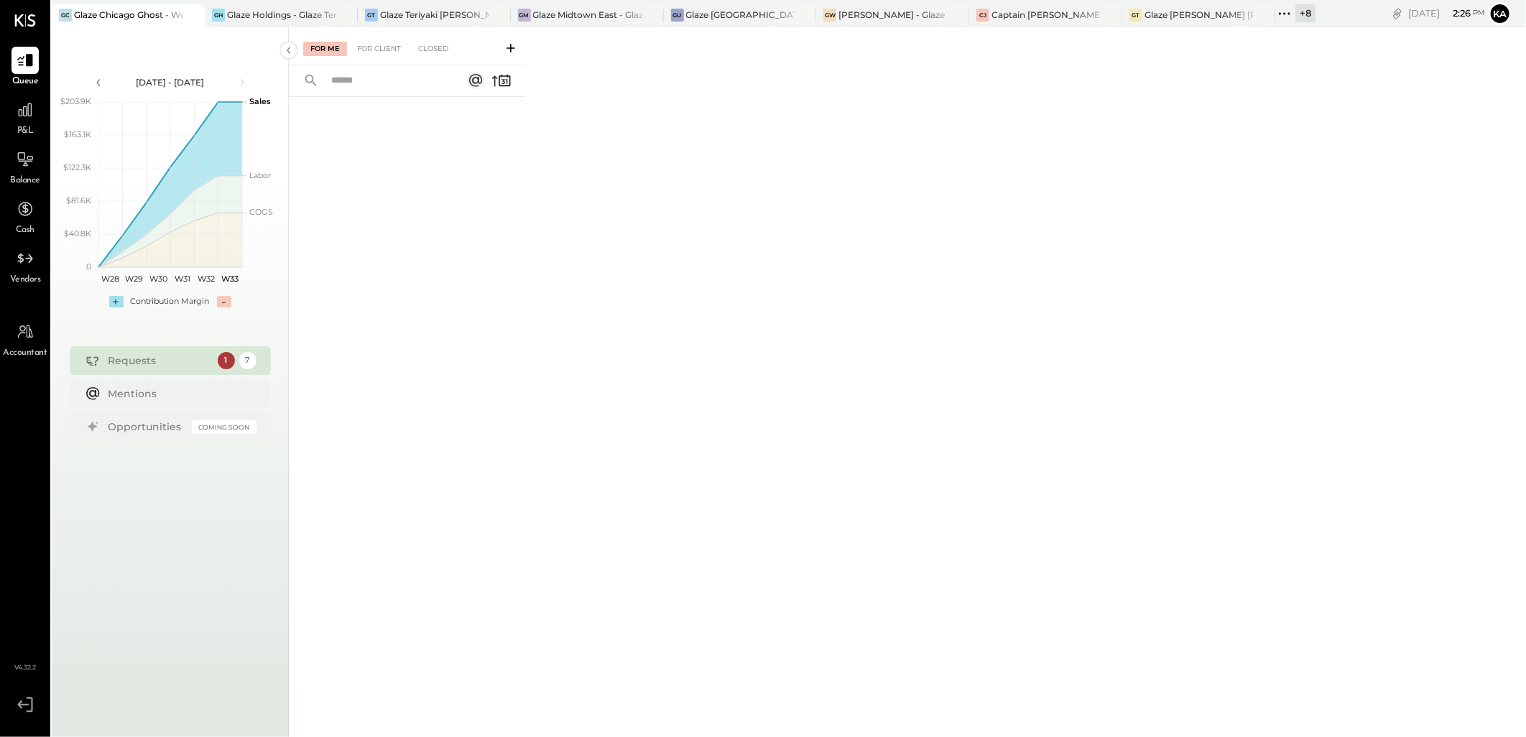
click at [540, 376] on div "For Me For Client Closed" at bounding box center [907, 379] width 1237 height 705
click at [12, 264] on div at bounding box center [24, 258] width 27 height 27
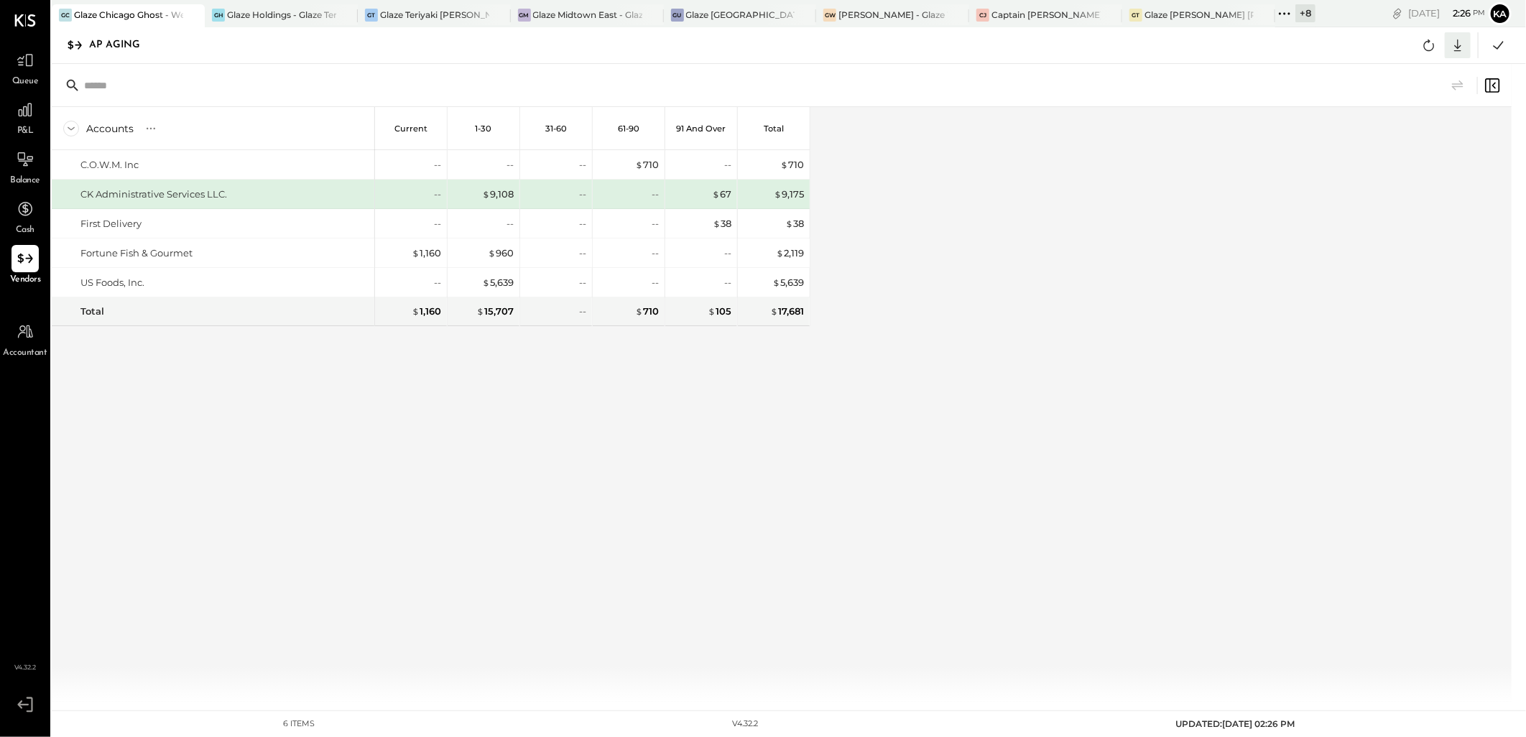
click at [1452, 45] on icon at bounding box center [1457, 45] width 19 height 19
click at [1411, 66] on link "CSV" at bounding box center [1412, 69] width 115 height 30
click at [934, 470] on div "Accounts S % GL Current 1-30 31-60 61-90 91 and Over Total C.O.W.M. Inc CK Admi…" at bounding box center [783, 404] width 1462 height 595
click at [973, 498] on div "Accounts S % GL Current 1-30 31-60 61-90 91 and Over Total C.O.W.M. Inc CK Admi…" at bounding box center [783, 404] width 1462 height 595
